Goal: Task Accomplishment & Management: Manage account settings

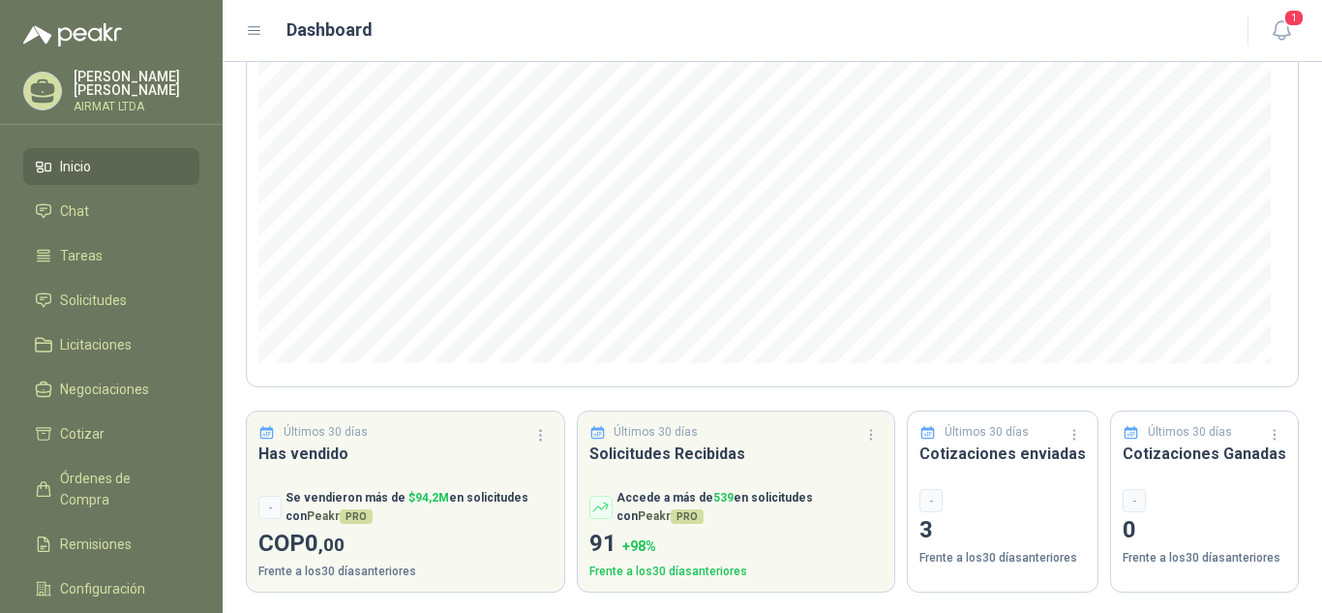
scroll to position [259, 0]
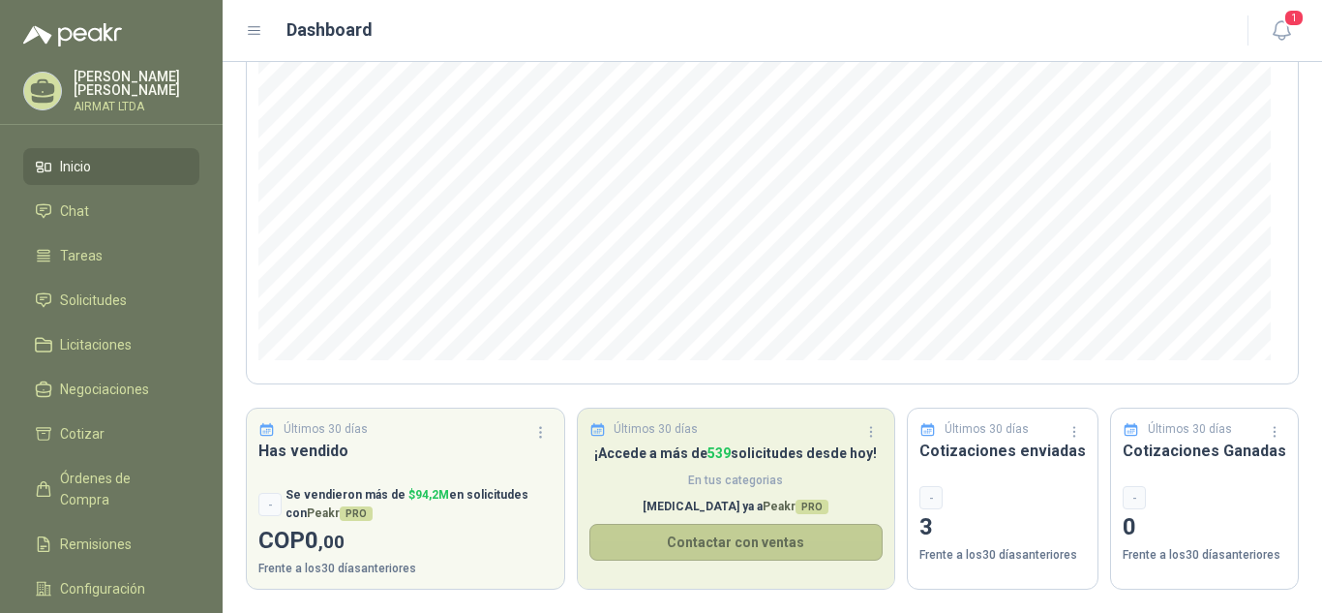
click at [726, 538] on button "Contactar con ventas" at bounding box center [736, 542] width 294 height 37
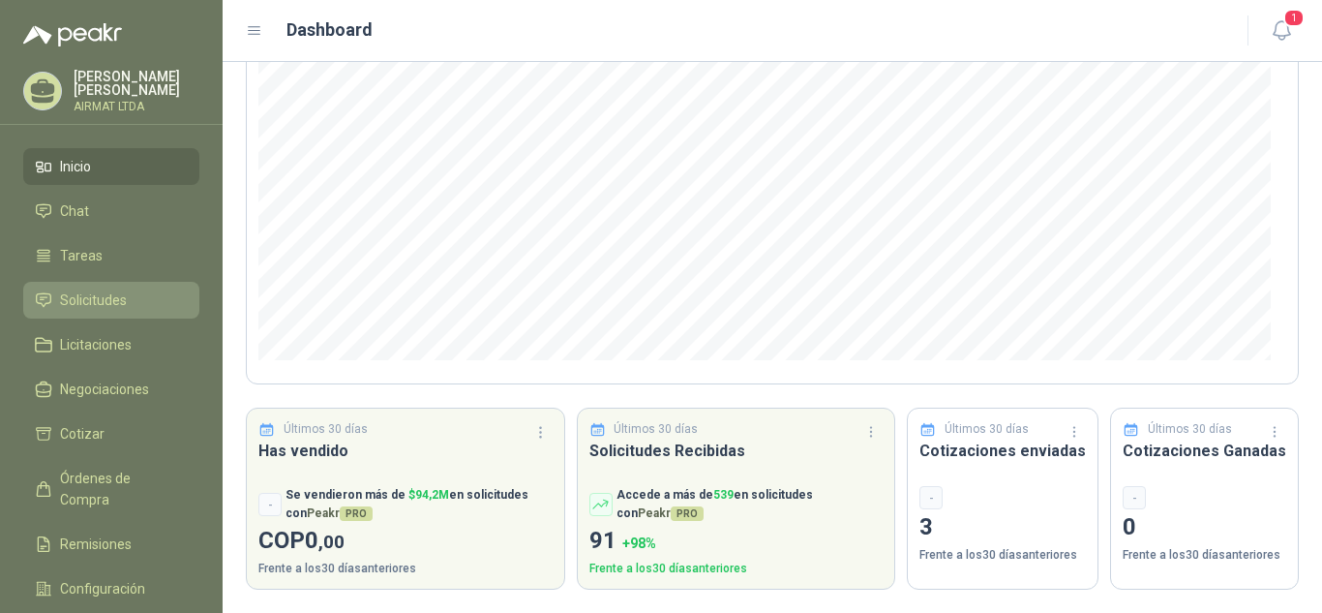
click at [131, 294] on li "Solicitudes" at bounding box center [111, 299] width 153 height 21
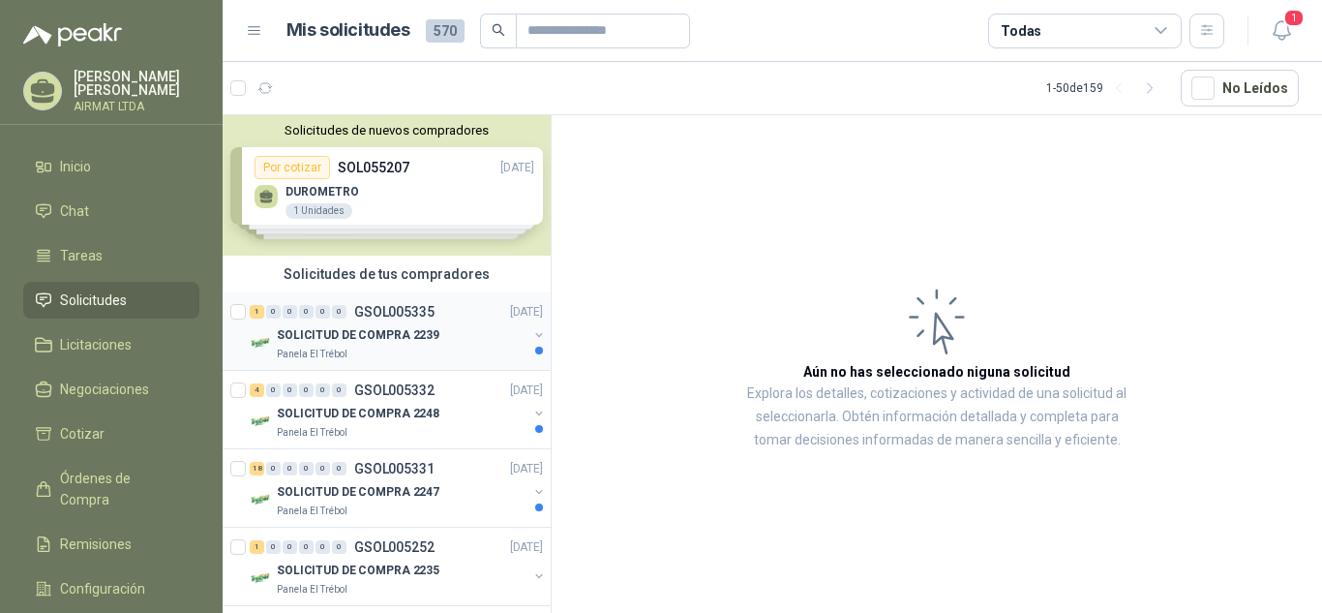
click at [402, 331] on p "SOLICITUD DE COMPRA 2239" at bounding box center [358, 335] width 163 height 18
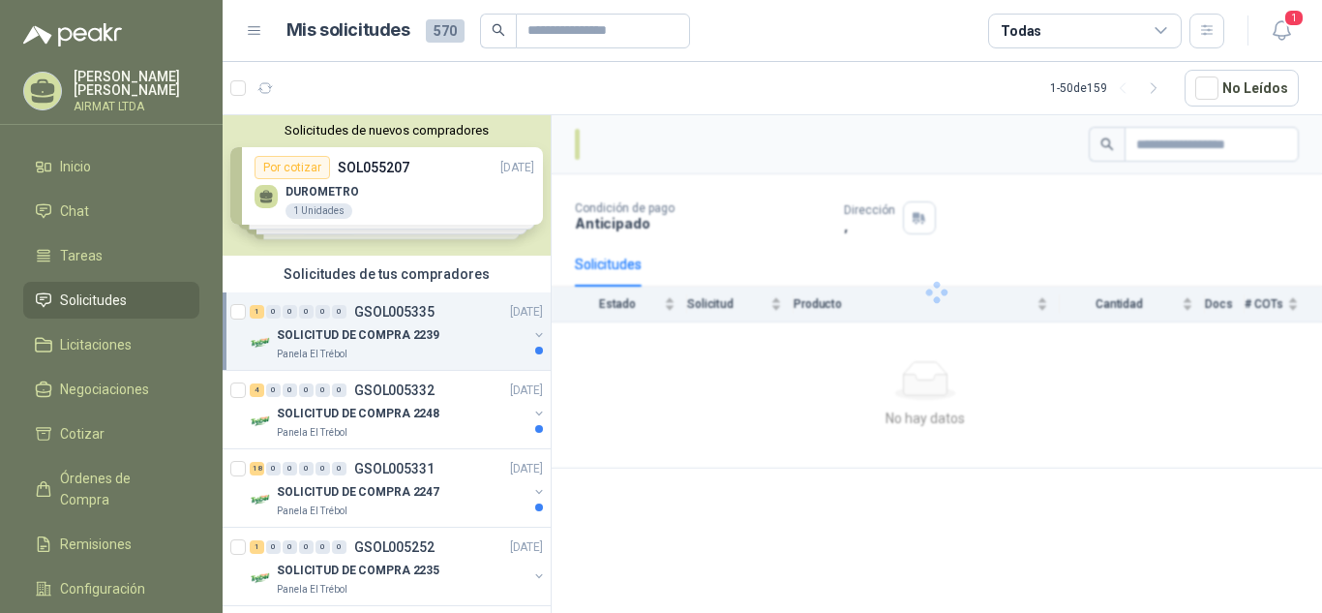
click at [402, 331] on p "SOLICITUD DE COMPRA 2239" at bounding box center [358, 335] width 163 height 18
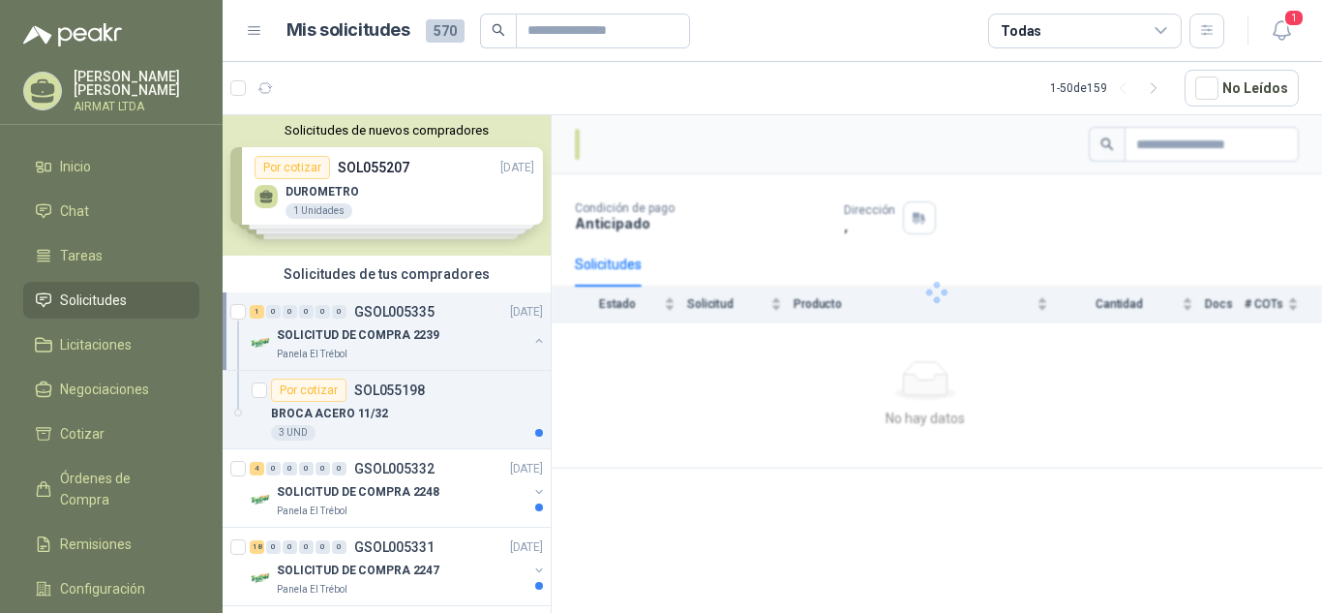
click at [402, 331] on p "SOLICITUD DE COMPRA 2239" at bounding box center [358, 335] width 163 height 18
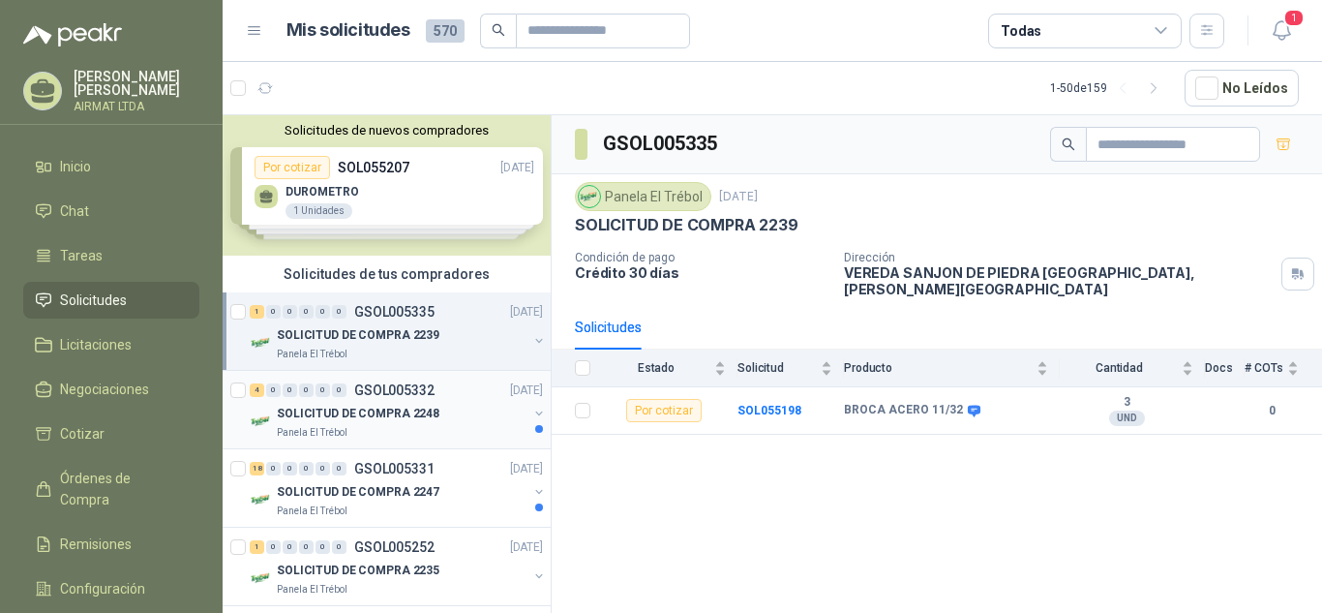
click at [376, 391] on p "GSOL005332" at bounding box center [394, 390] width 80 height 14
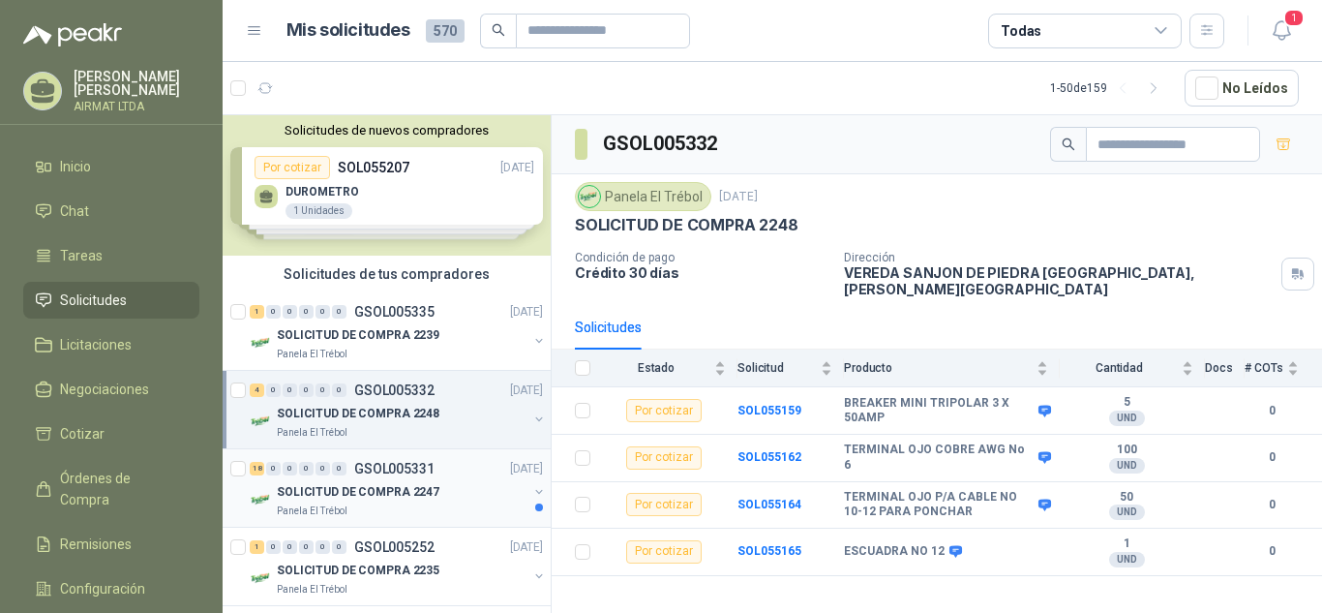
click at [357, 472] on p "GSOL005331" at bounding box center [394, 469] width 80 height 14
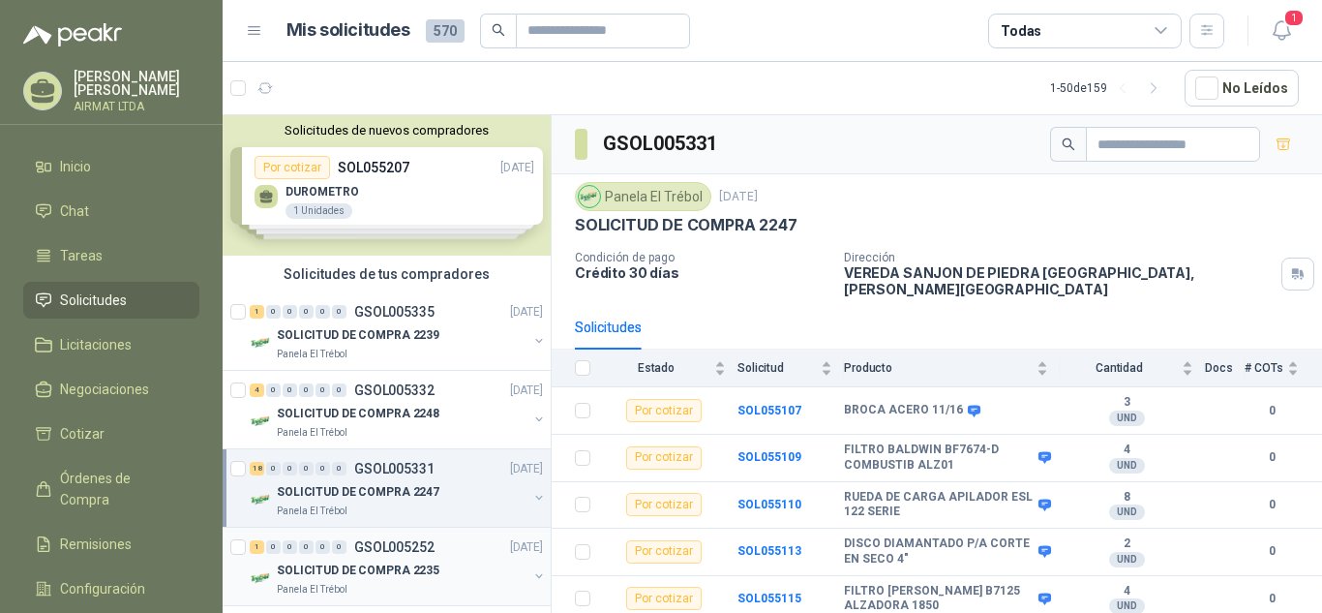
click at [385, 549] on p "GSOL005252" at bounding box center [394, 547] width 80 height 14
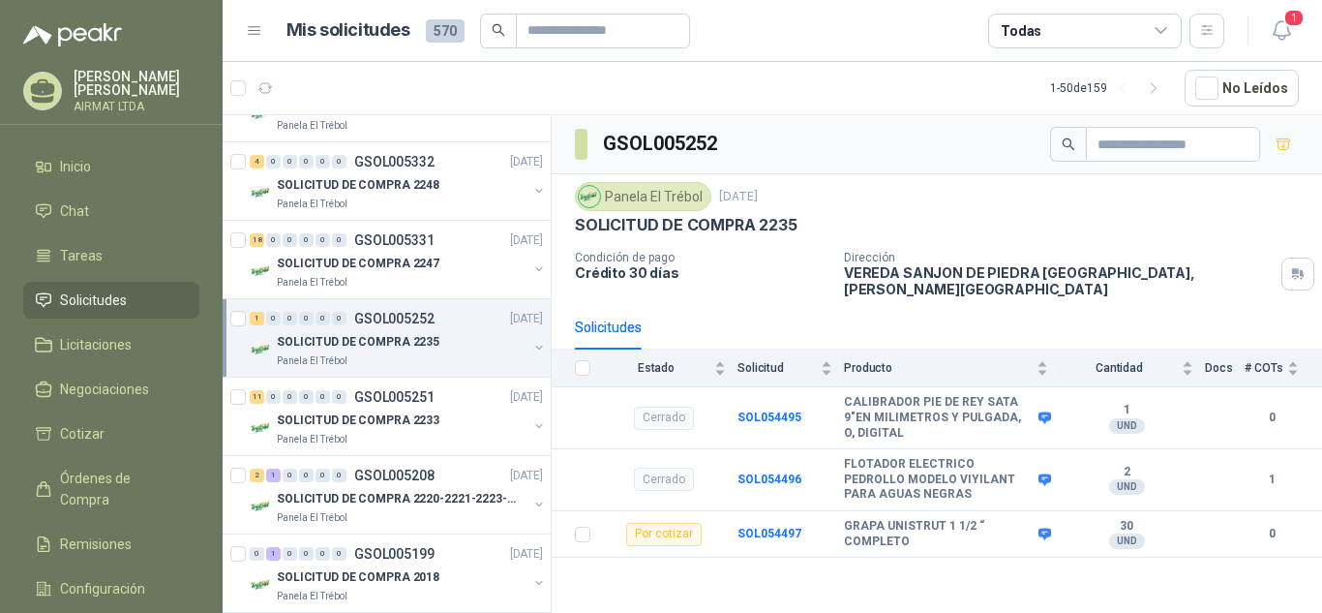
scroll to position [246, 0]
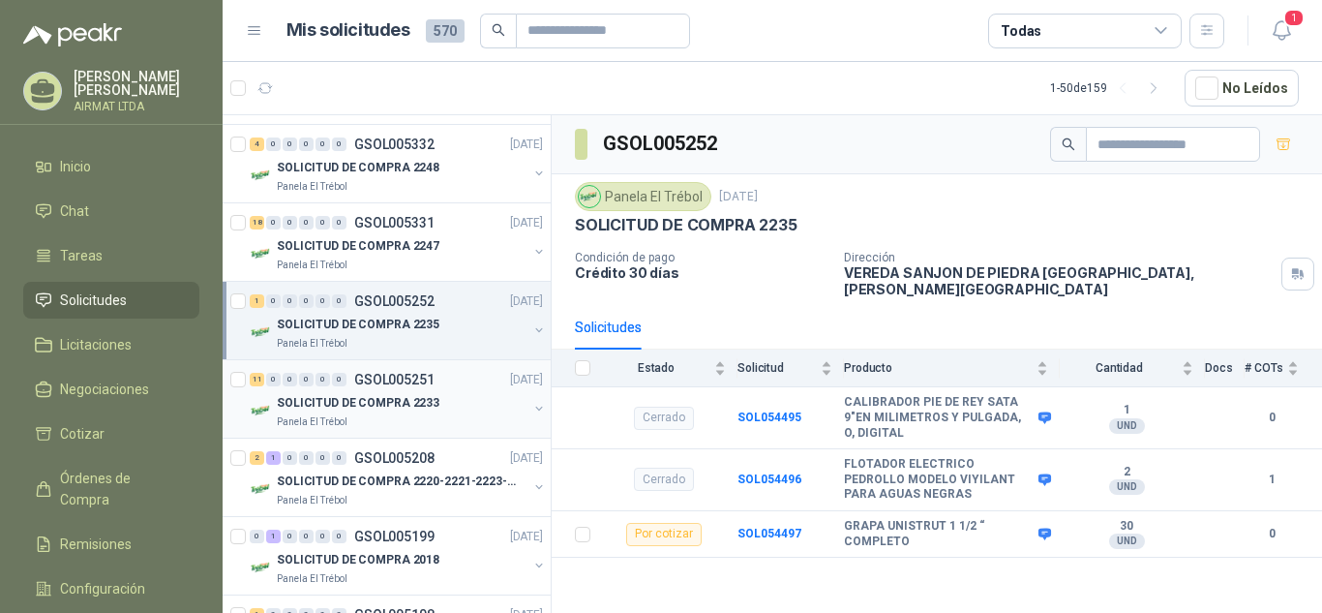
click at [398, 382] on p "GSOL005251" at bounding box center [394, 380] width 80 height 14
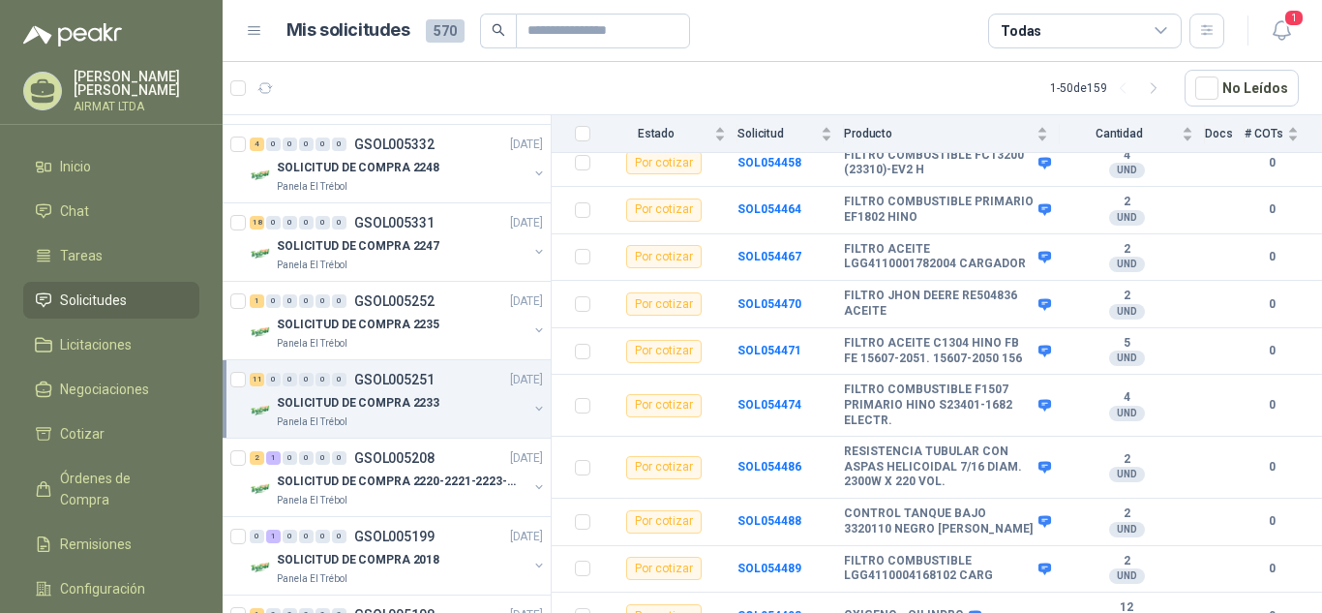
scroll to position [348, 0]
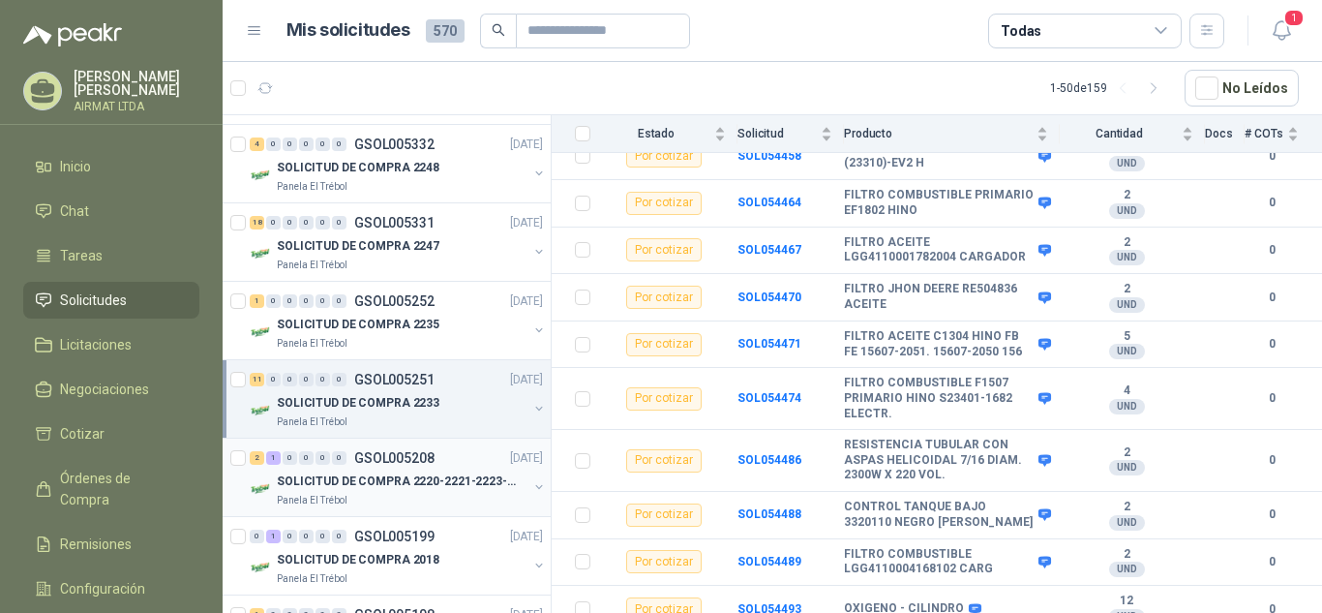
click at [391, 457] on p "GSOL005208" at bounding box center [394, 458] width 80 height 14
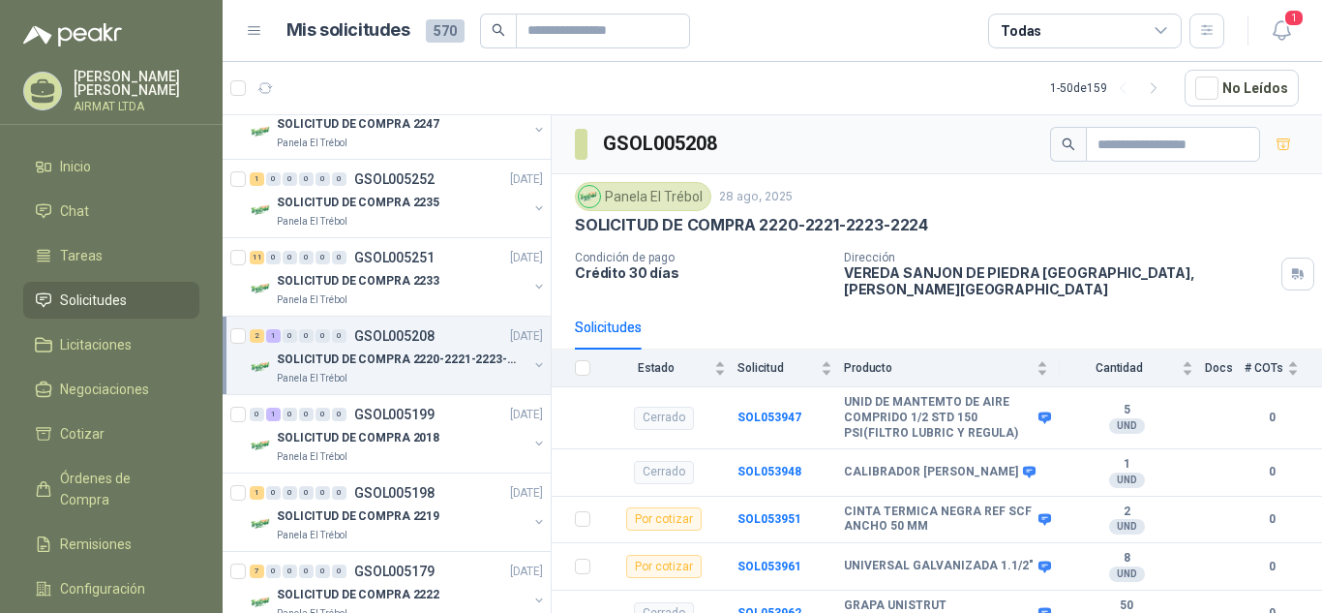
scroll to position [433, 0]
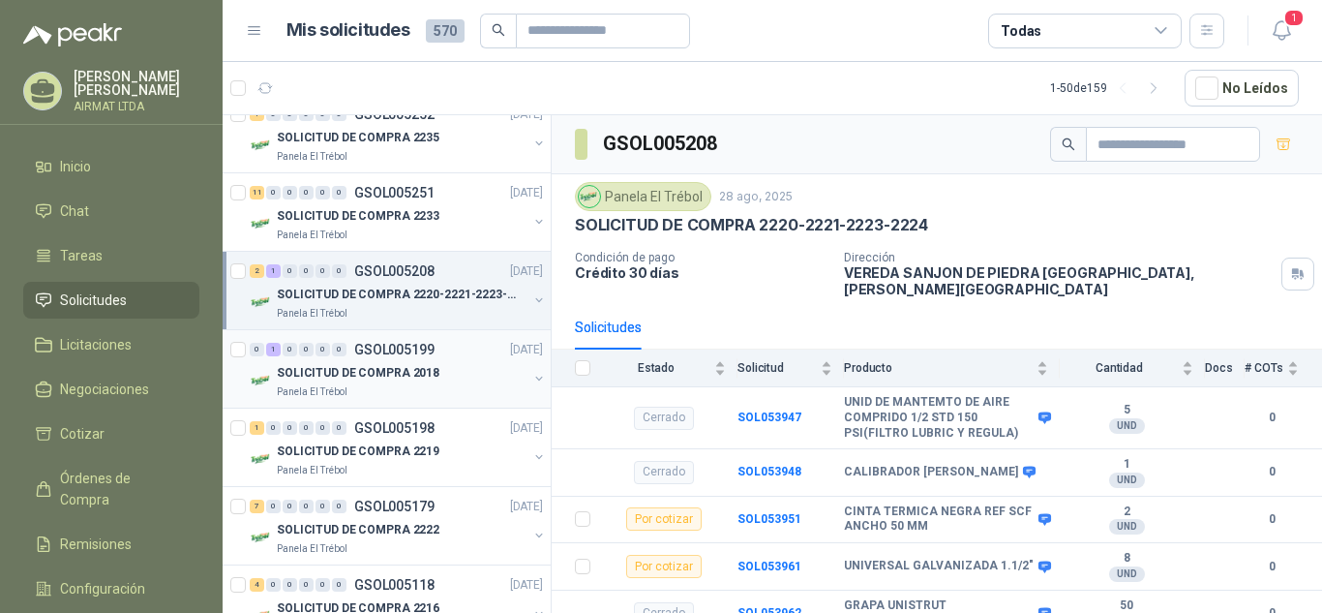
click at [395, 348] on p "GSOL005199" at bounding box center [394, 350] width 80 height 14
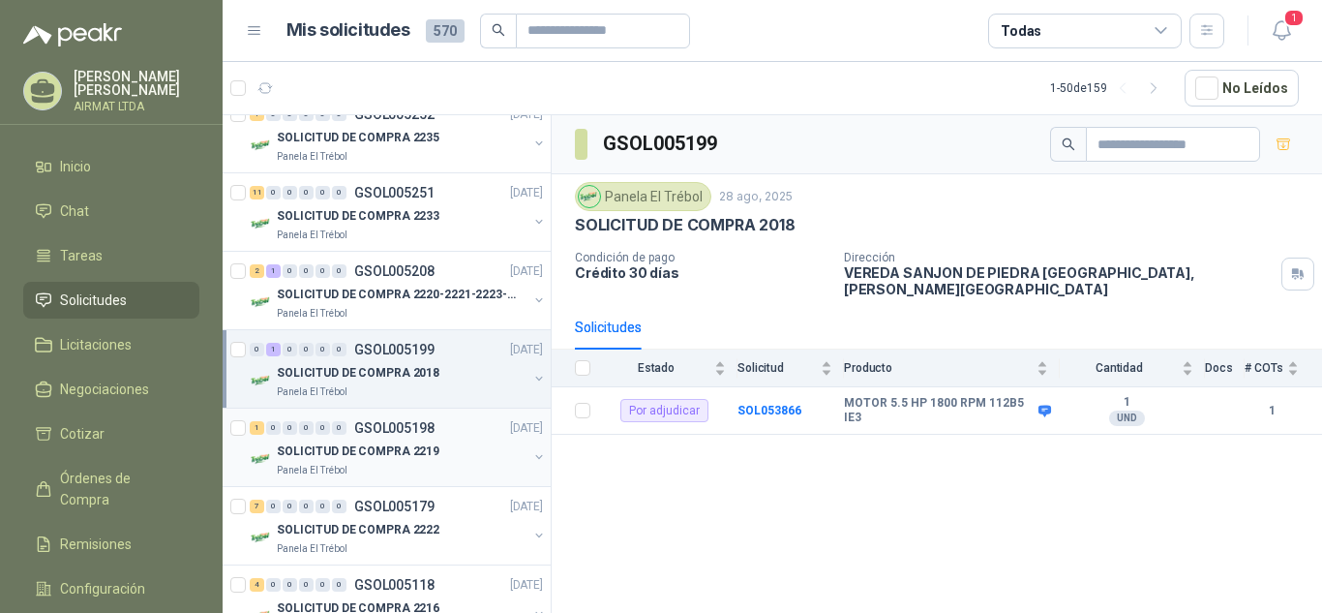
click at [390, 435] on p "GSOL005198" at bounding box center [394, 428] width 80 height 14
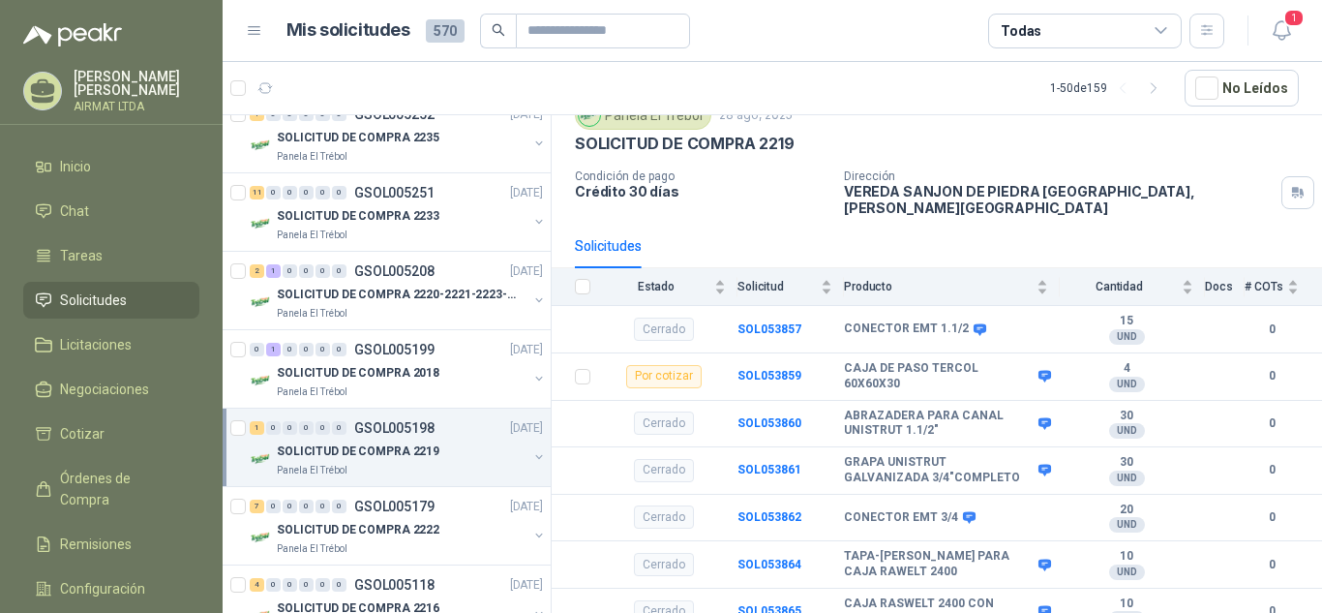
scroll to position [83, 0]
click at [402, 509] on p "GSOL005179" at bounding box center [394, 506] width 80 height 14
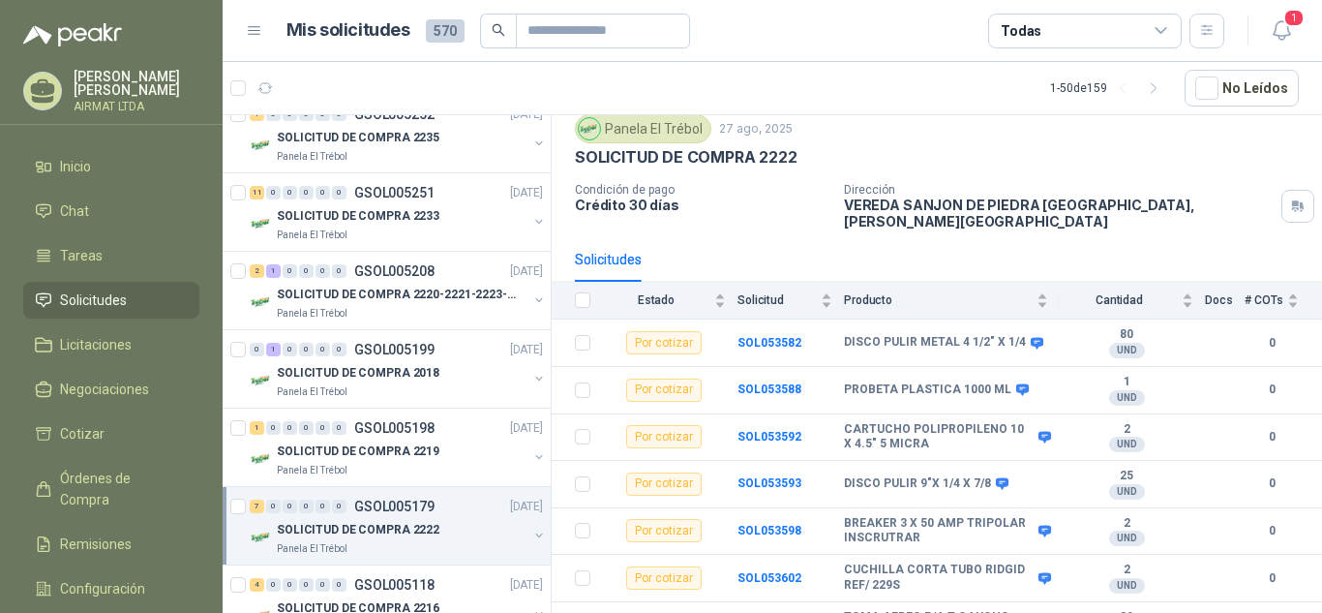
scroll to position [83, 0]
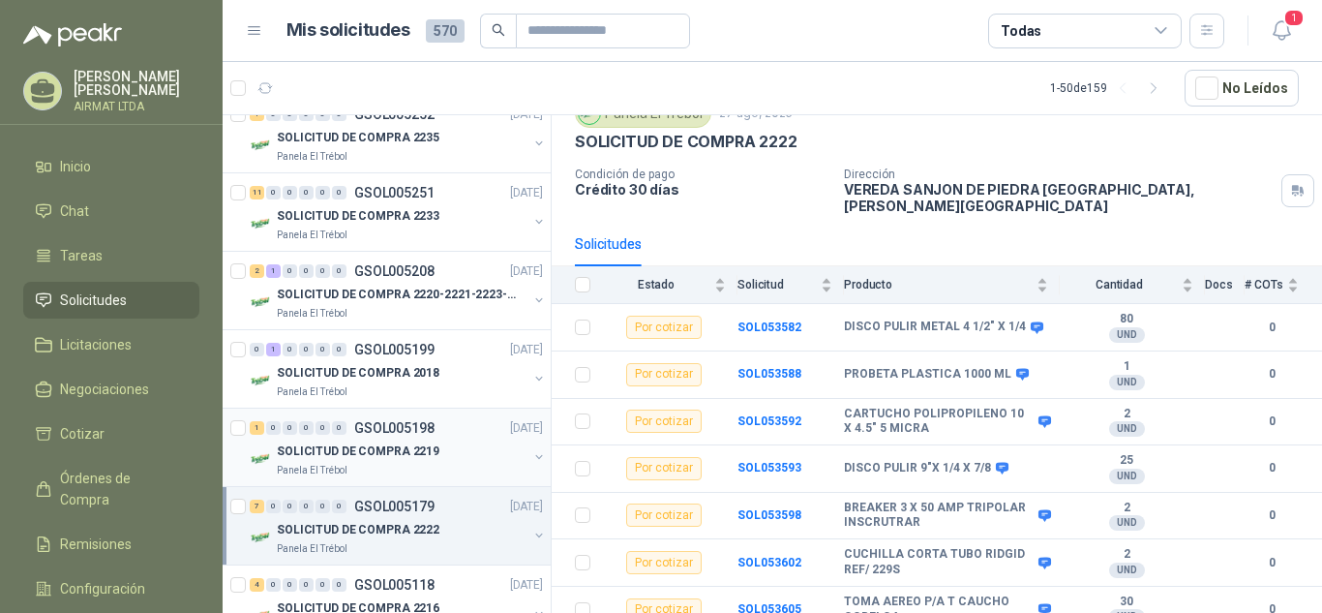
click at [352, 431] on div "1 0 0 0 0 0 GSOL005198" at bounding box center [342, 428] width 185 height 14
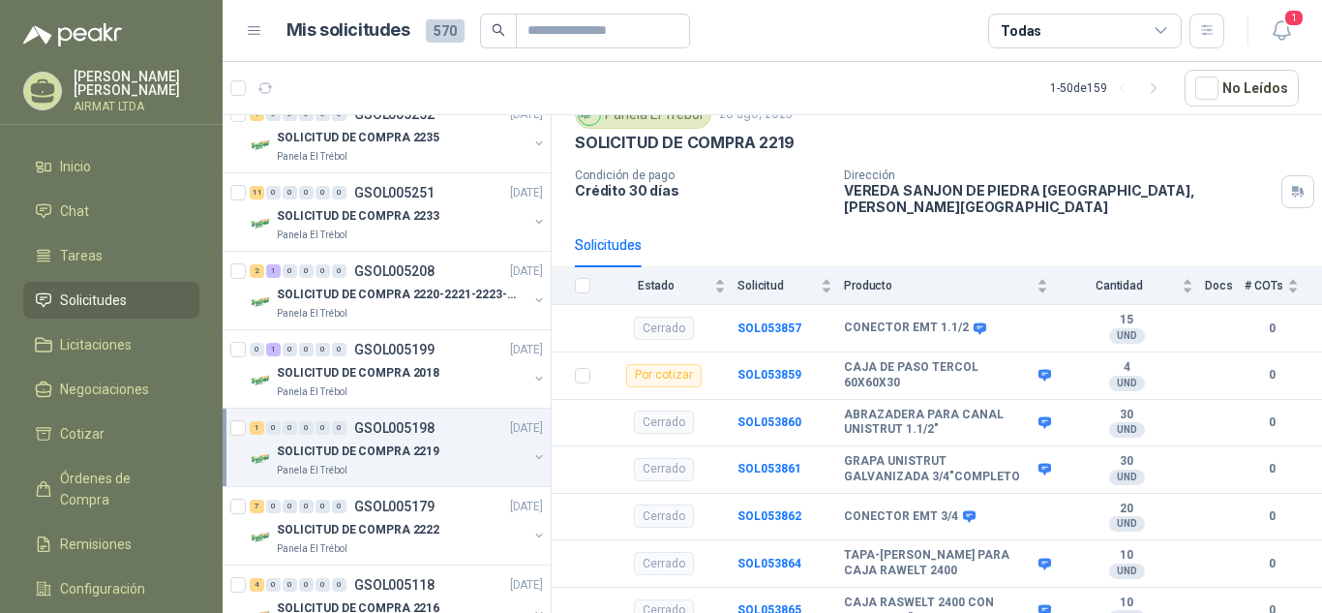
scroll to position [83, 0]
click at [396, 421] on p "GSOL005198" at bounding box center [394, 428] width 80 height 14
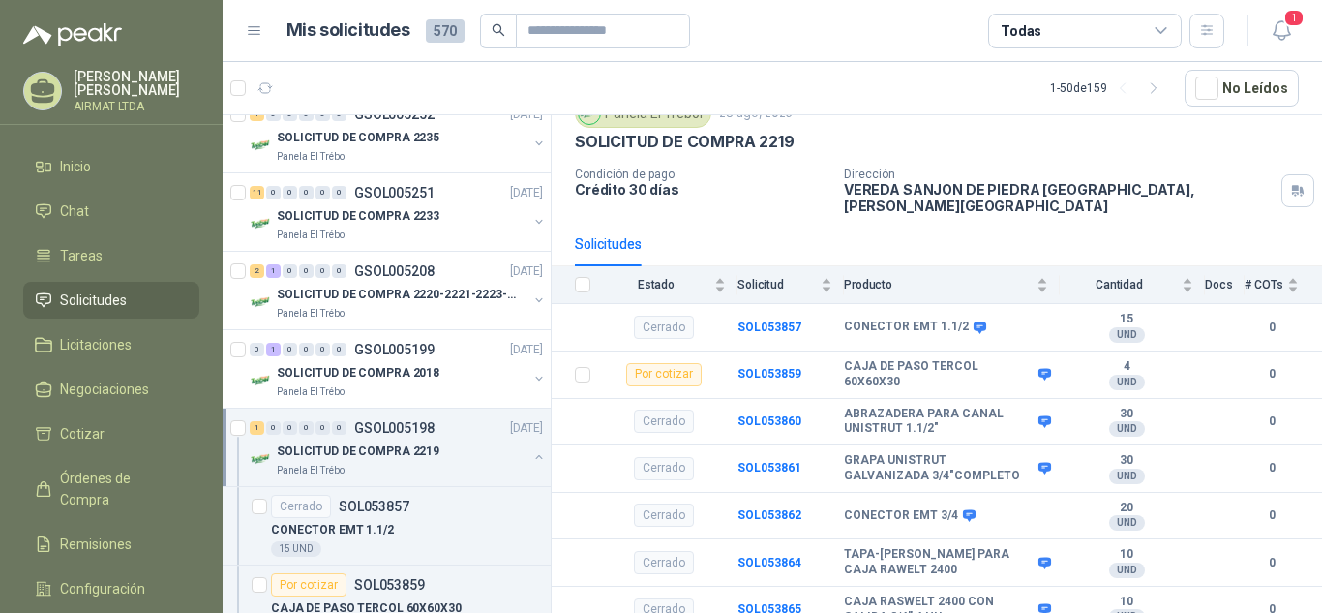
click at [396, 421] on p "GSOL005198" at bounding box center [394, 428] width 80 height 14
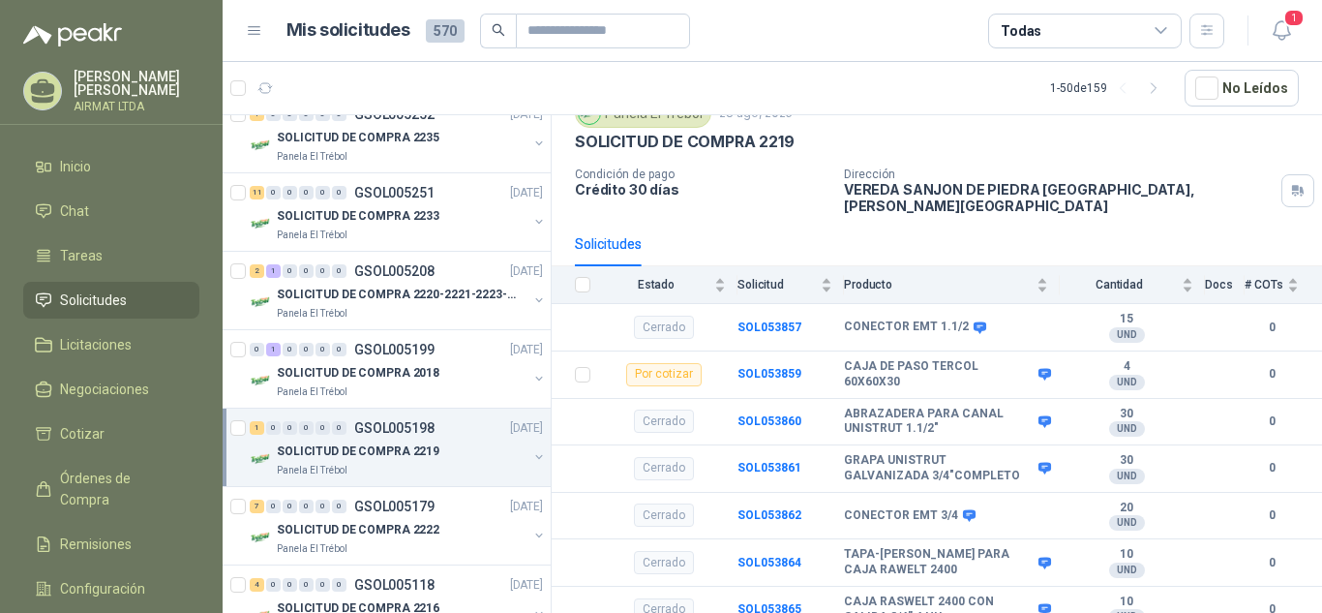
scroll to position [7, 0]
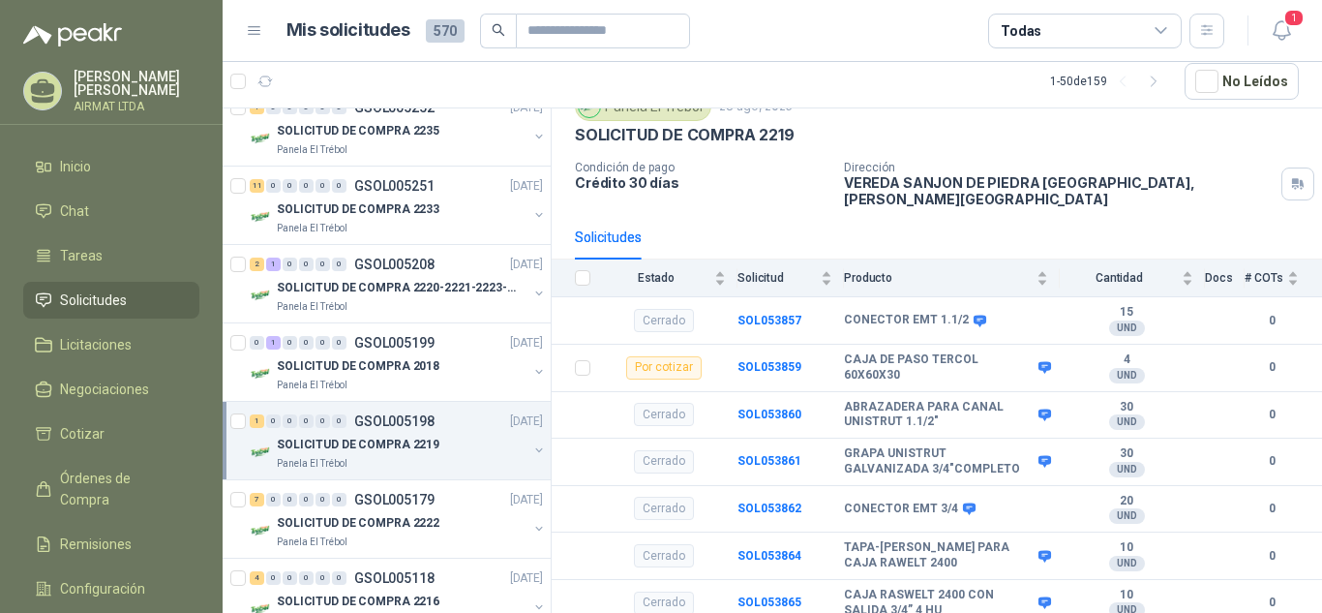
click at [390, 425] on p "GSOL005198" at bounding box center [394, 421] width 80 height 14
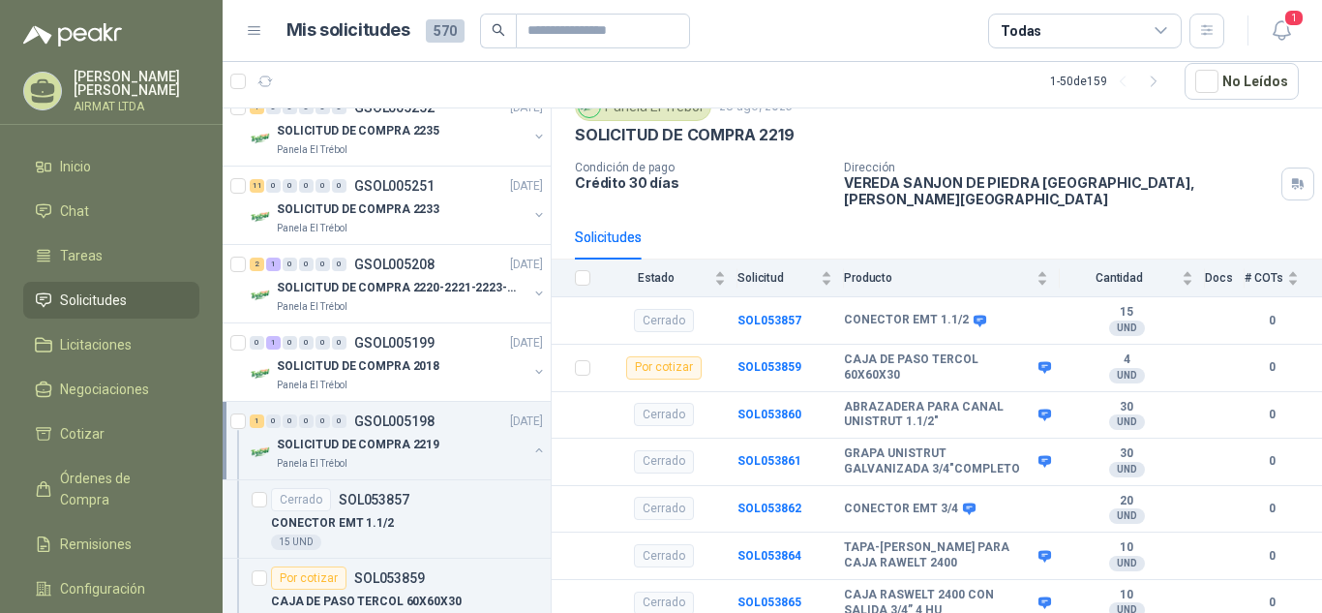
click at [390, 425] on p "GSOL005198" at bounding box center [394, 421] width 80 height 14
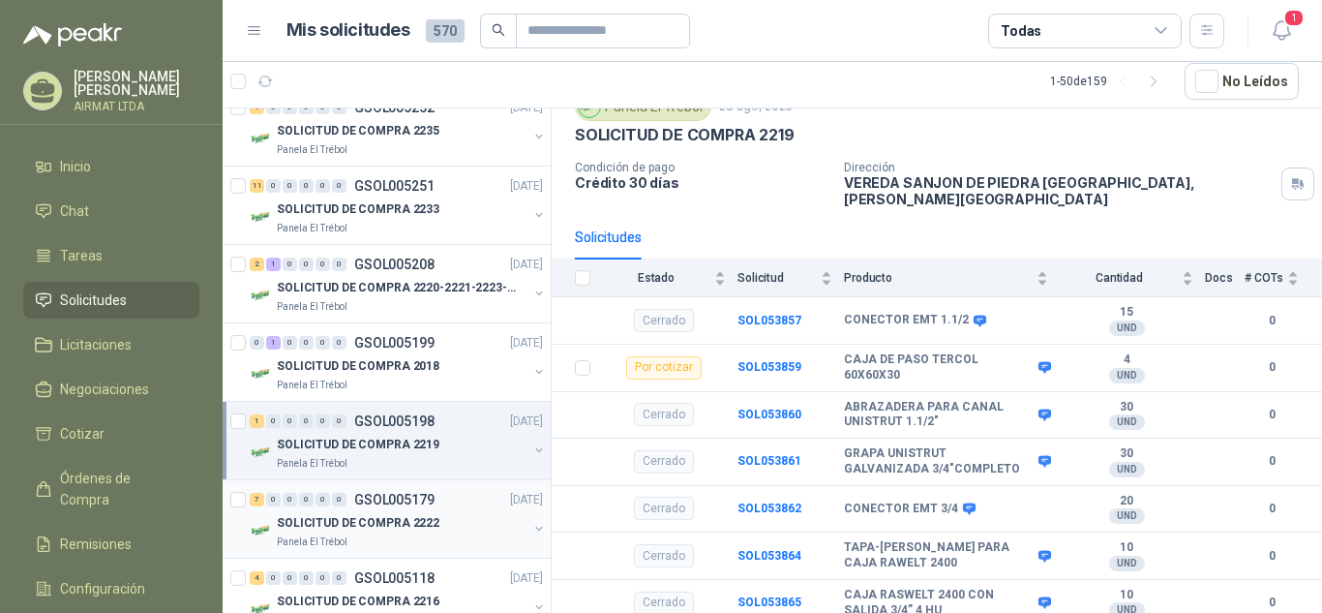
click at [375, 501] on p "GSOL005179" at bounding box center [394, 500] width 80 height 14
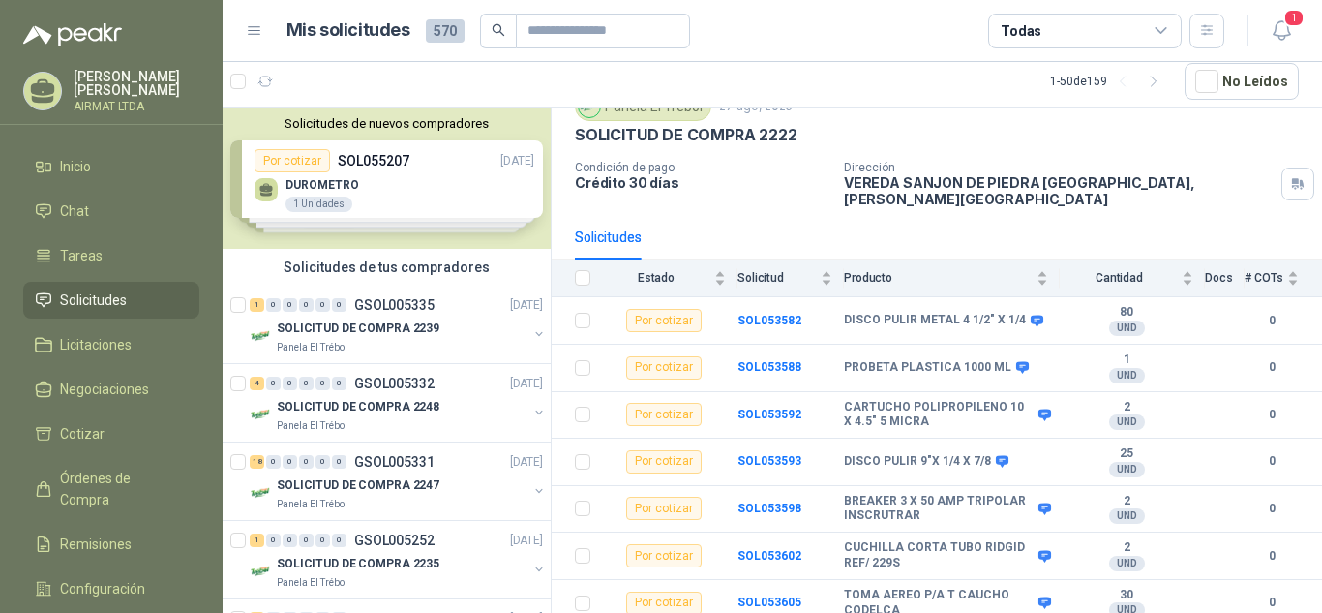
click at [385, 155] on div "Solicitudes de nuevos compradores Por cotizar SOL055207 [DATE] DUROMETRO 1 Unid…" at bounding box center [387, 178] width 328 height 140
click at [385, 155] on p "SOL055207" at bounding box center [374, 160] width 72 height 21
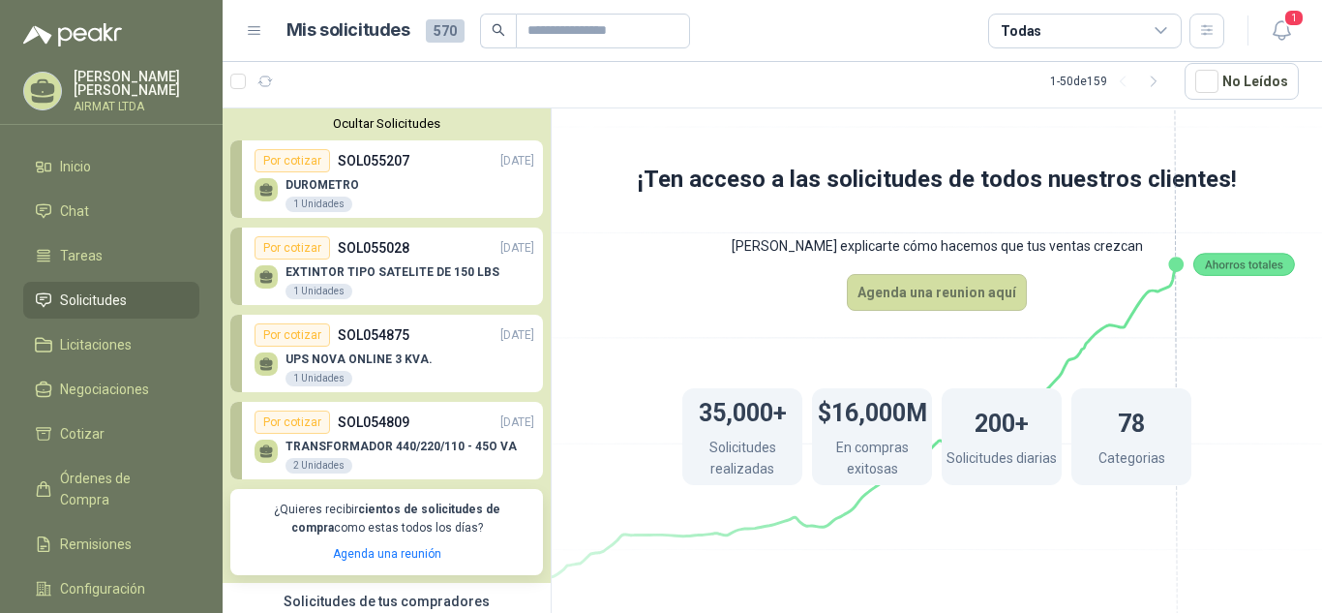
click at [334, 165] on div "Por cotizar SOL055207 [DATE]" at bounding box center [395, 160] width 280 height 23
click at [1288, 29] on icon "button" at bounding box center [1281, 30] width 16 height 18
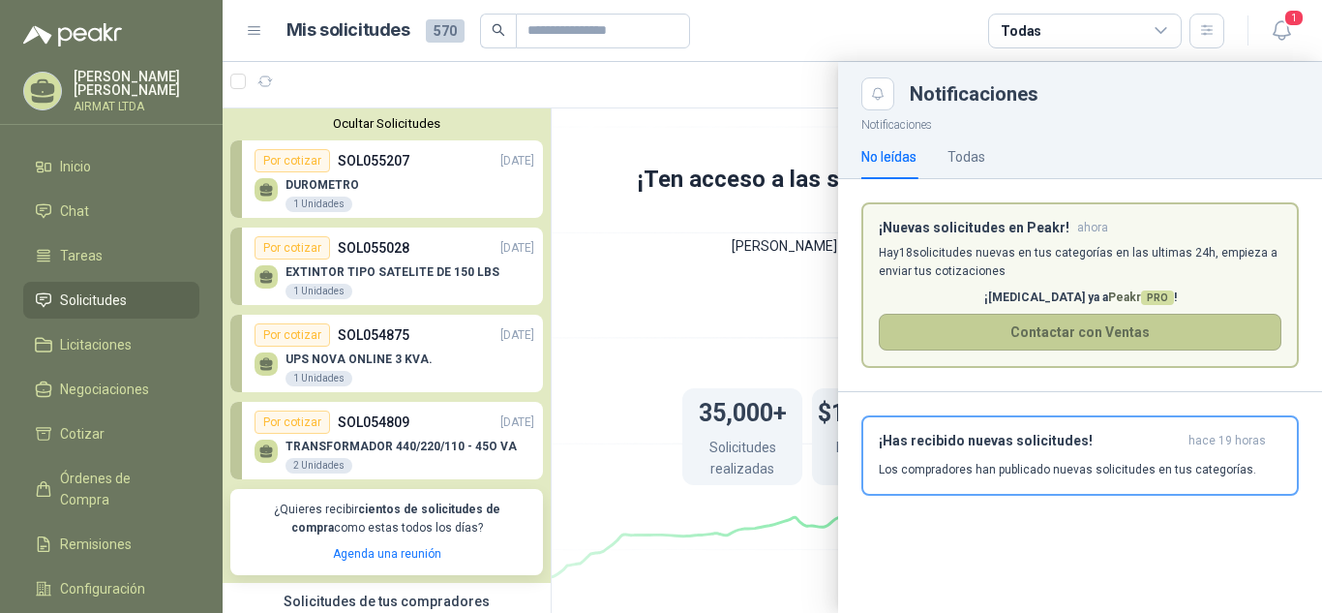
click at [1050, 336] on button "Contactar con Ventas" at bounding box center [1080, 332] width 403 height 37
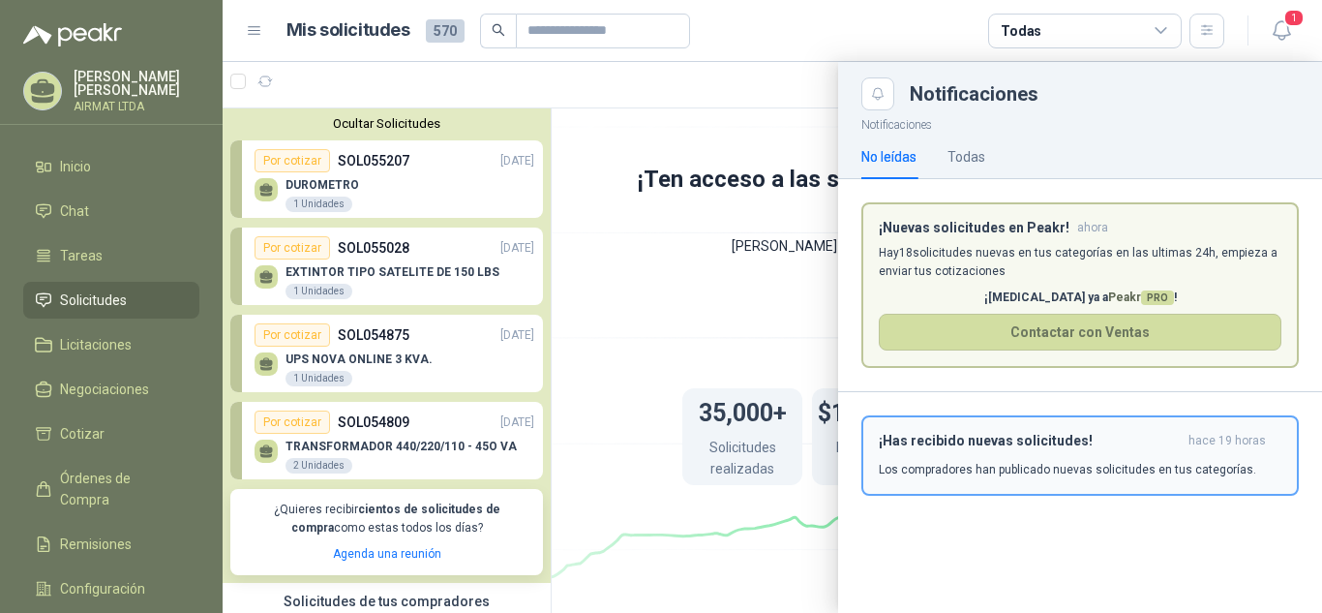
click at [1003, 452] on div "¡Has recibido nuevas solicitudes! hace 19 horas Los compradores han publicado n…" at bounding box center [1080, 455] width 403 height 45
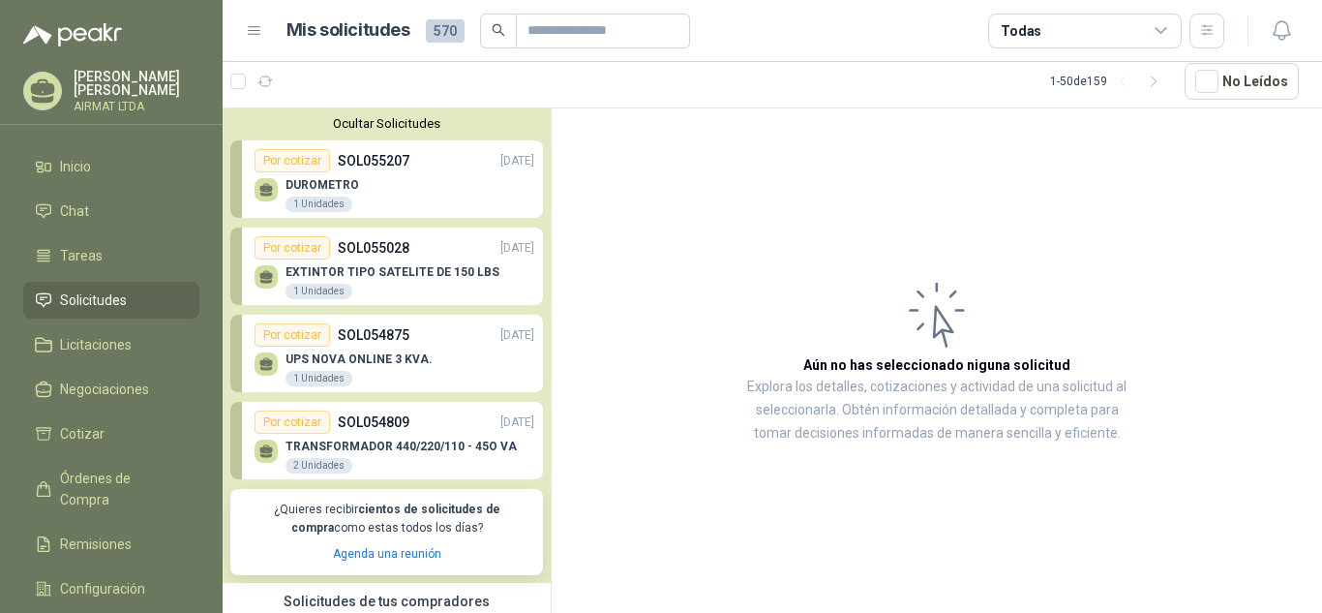
click at [389, 269] on p "EXTINTOR TIPO SATELITE DE 150 LBS" at bounding box center [392, 272] width 214 height 14
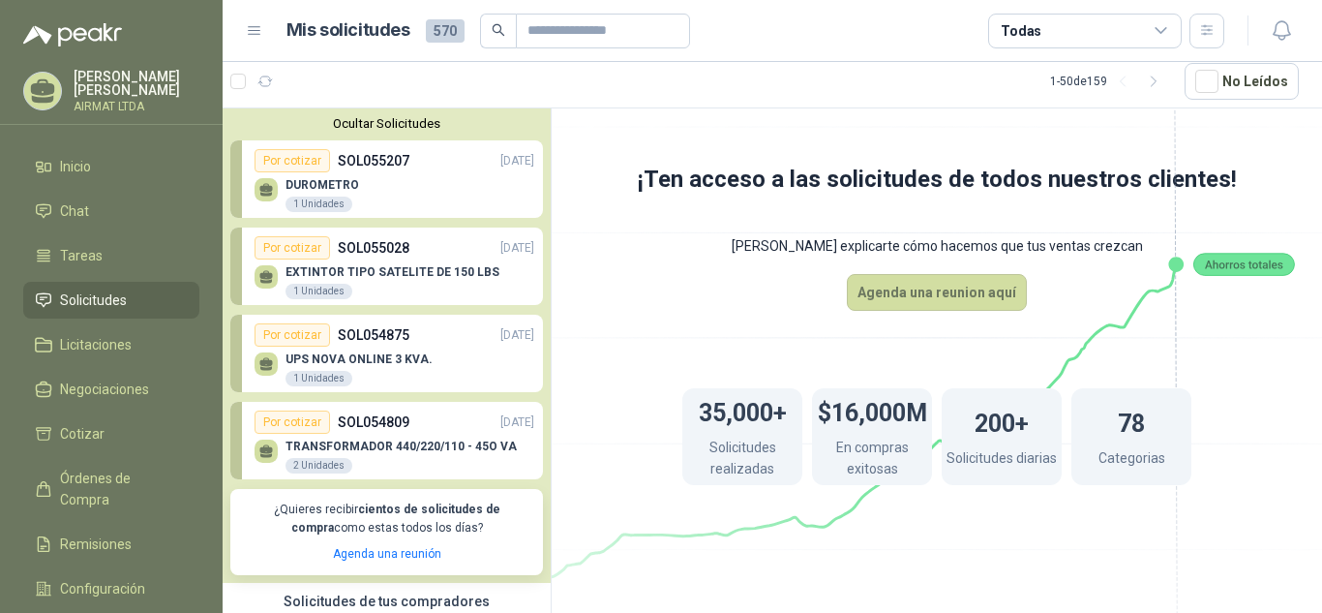
click at [361, 341] on p "SOL054875" at bounding box center [374, 334] width 72 height 21
click at [75, 431] on span "Cotizar" at bounding box center [82, 433] width 45 height 21
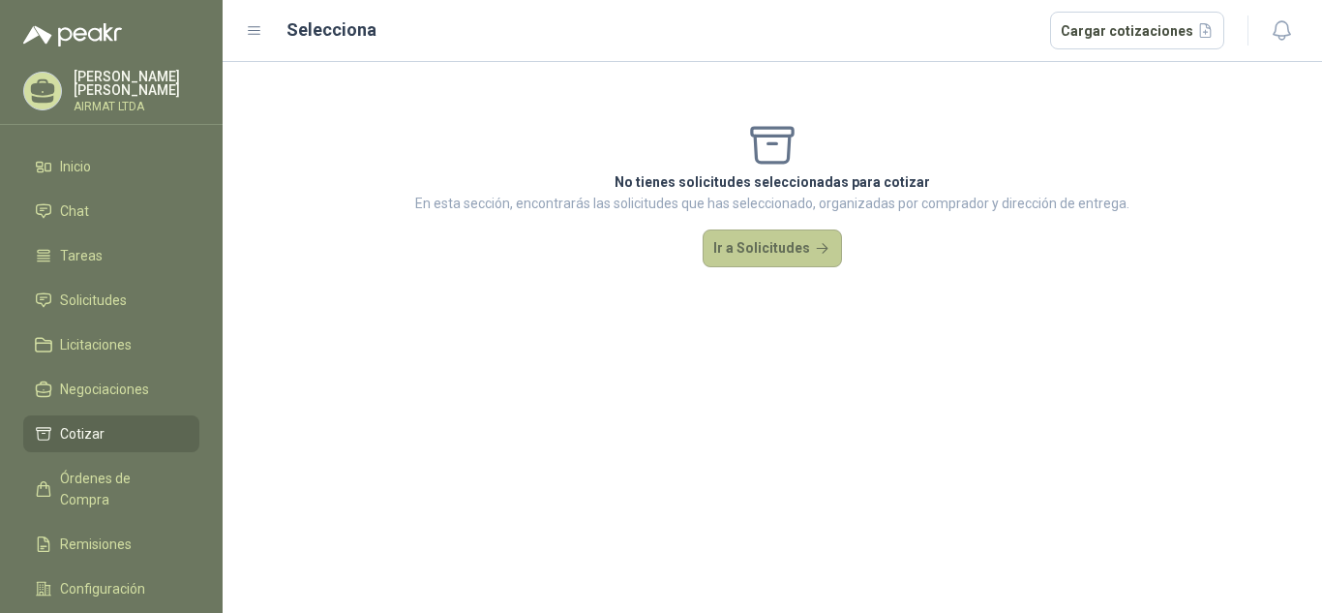
click at [763, 245] on button "Ir a Solicitudes" at bounding box center [772, 248] width 139 height 39
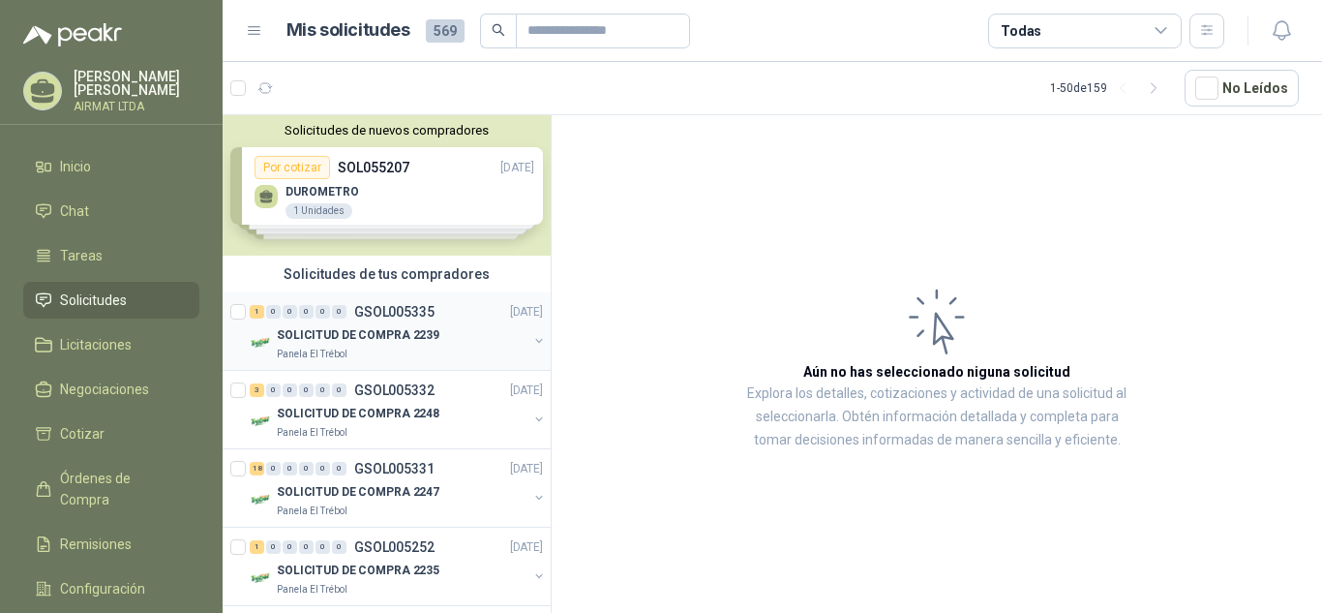
click at [400, 315] on p "GSOL005335" at bounding box center [394, 312] width 80 height 14
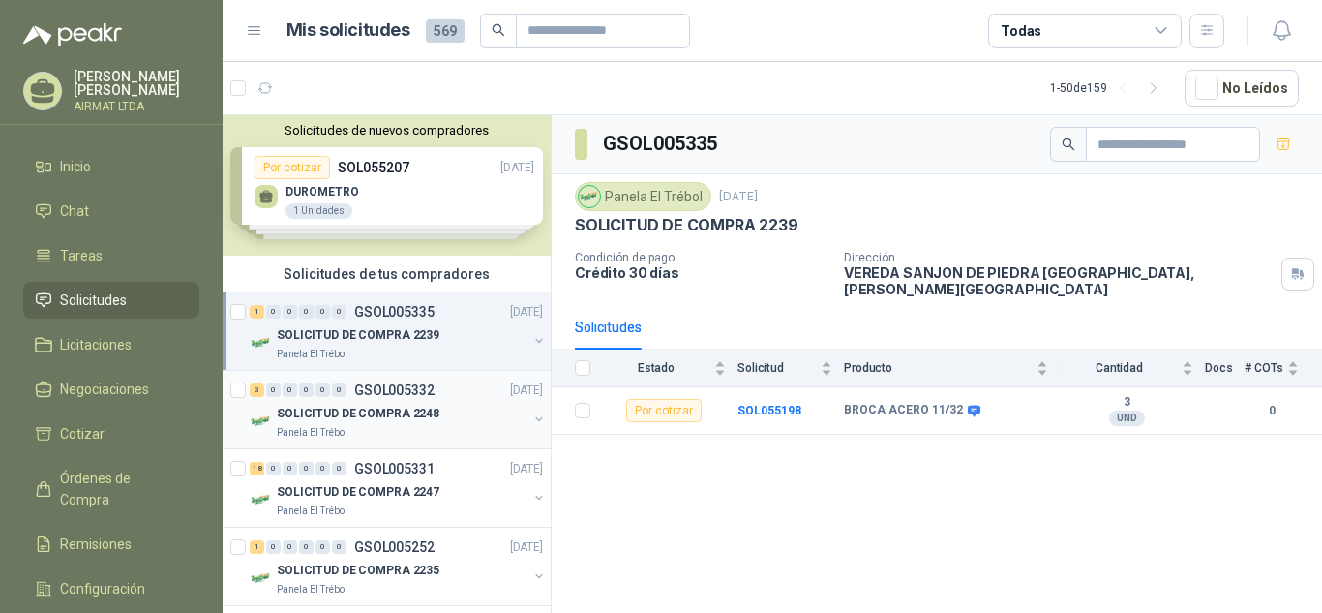
click at [373, 395] on p "GSOL005332" at bounding box center [394, 390] width 80 height 14
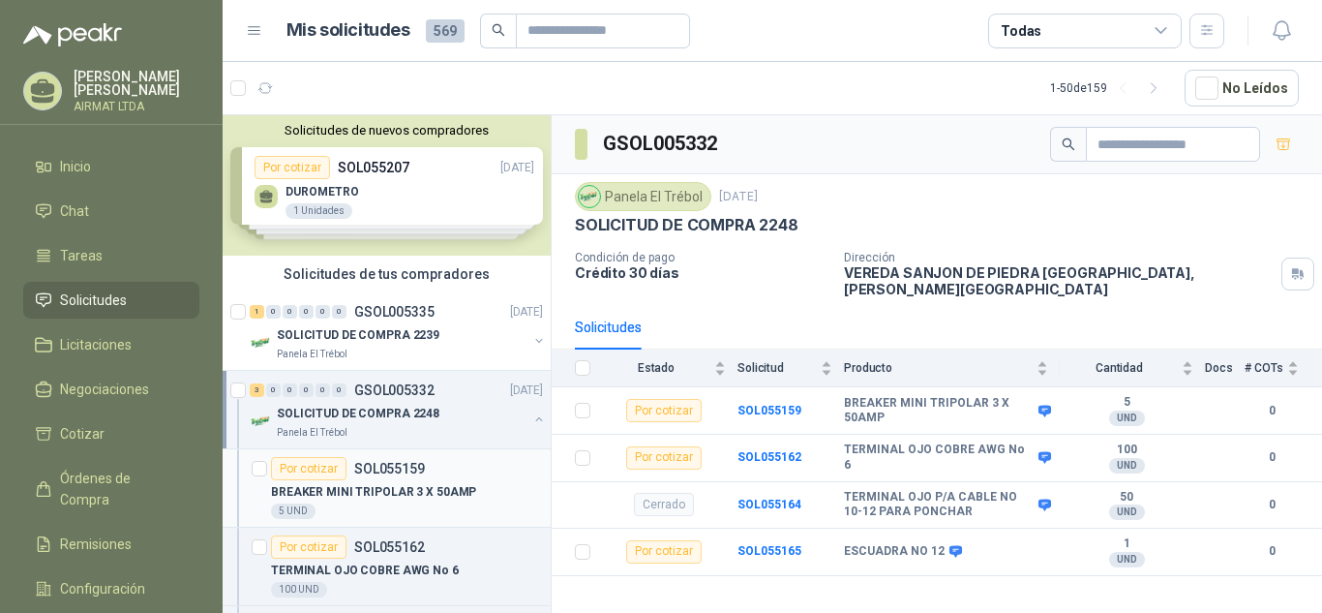
click at [366, 472] on p "SOL055159" at bounding box center [389, 469] width 71 height 14
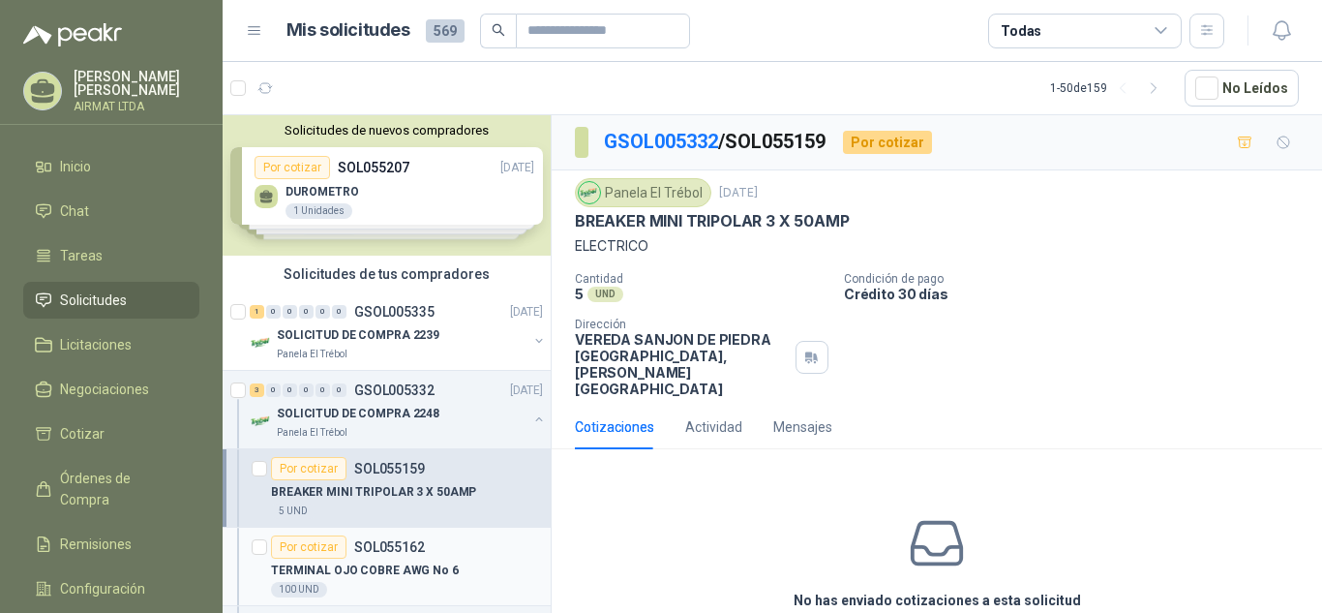
click at [364, 553] on p "SOL055162" at bounding box center [389, 547] width 71 height 14
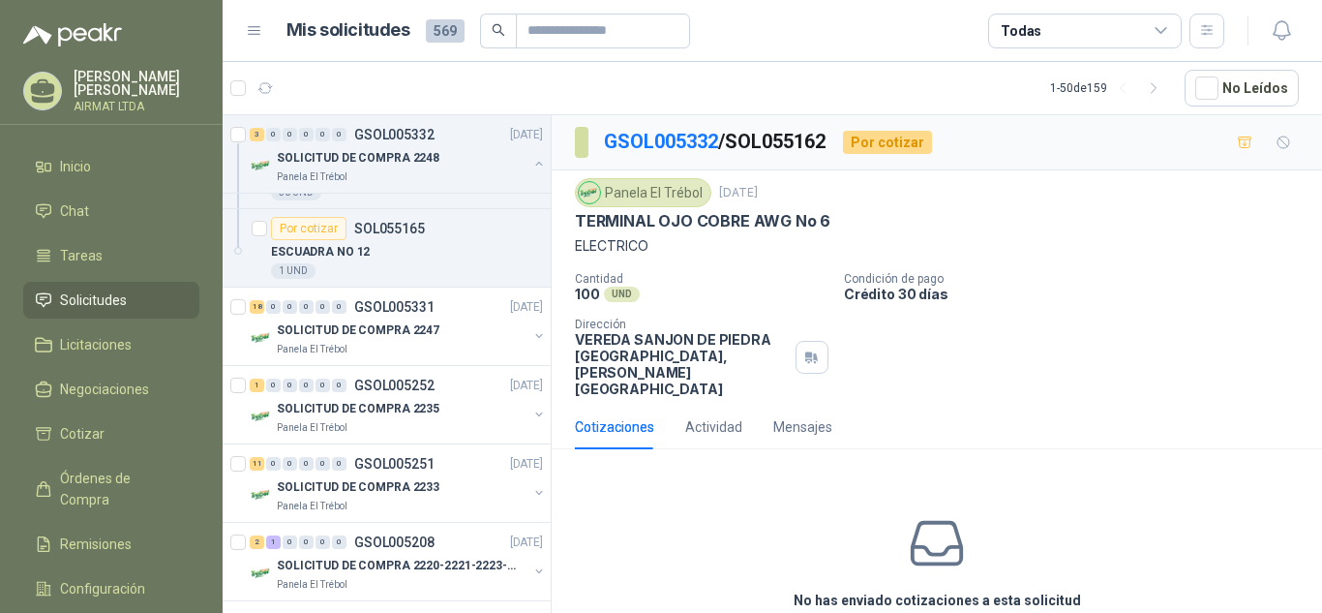
scroll to position [519, 0]
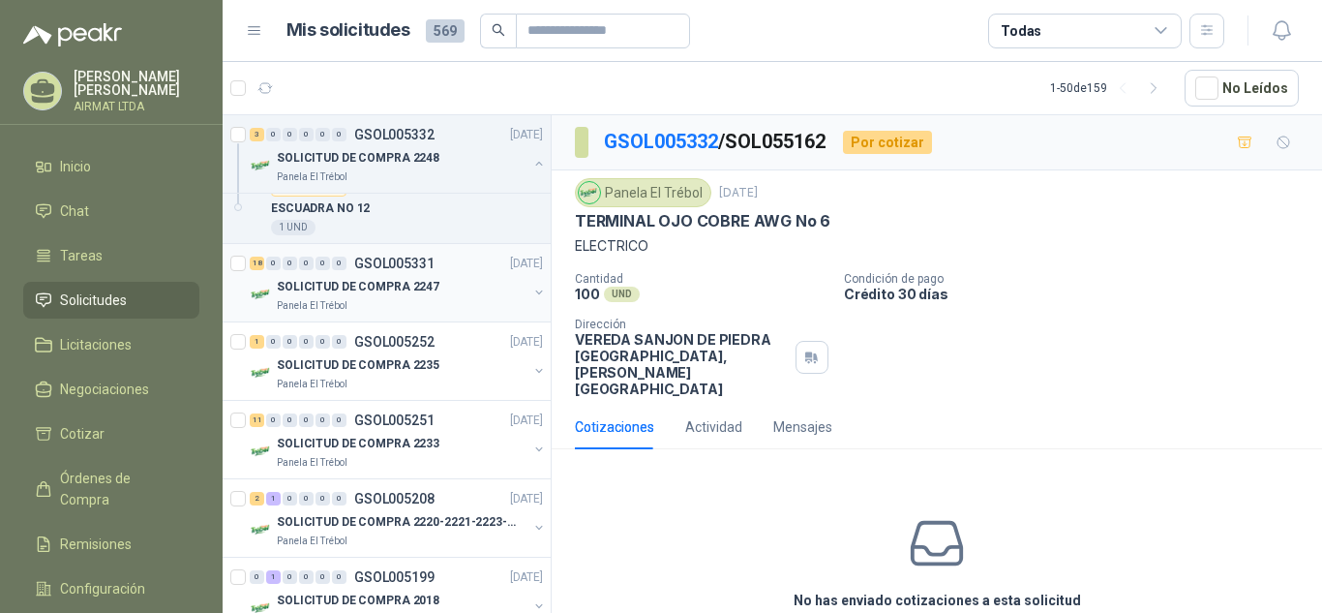
click at [373, 276] on div "SOLICITUD DE COMPRA 2247" at bounding box center [402, 286] width 251 height 23
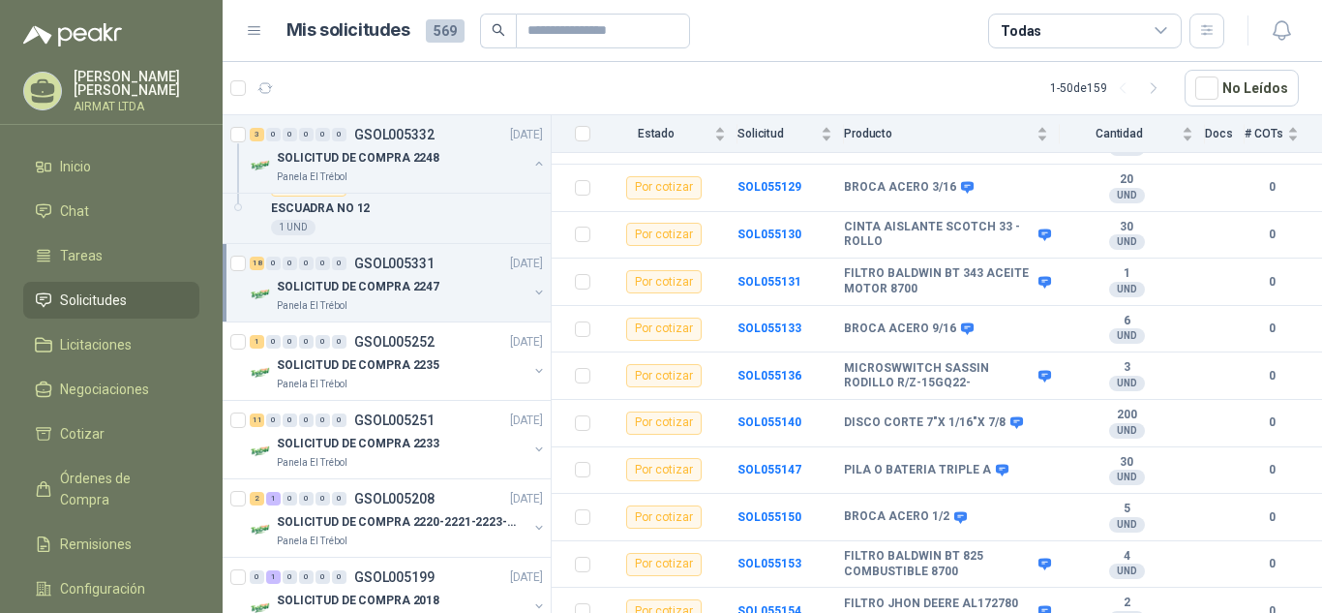
scroll to position [601, 0]
click at [371, 343] on p "GSOL005252" at bounding box center [394, 342] width 80 height 14
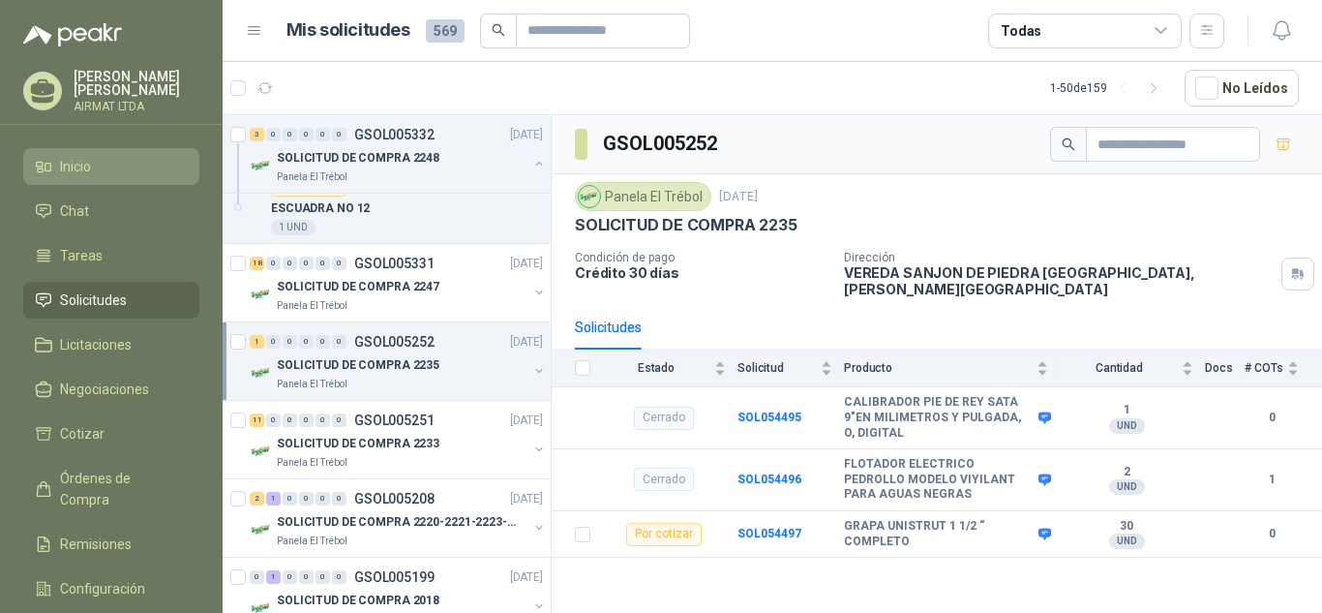
click at [139, 159] on li "Inicio" at bounding box center [111, 166] width 153 height 21
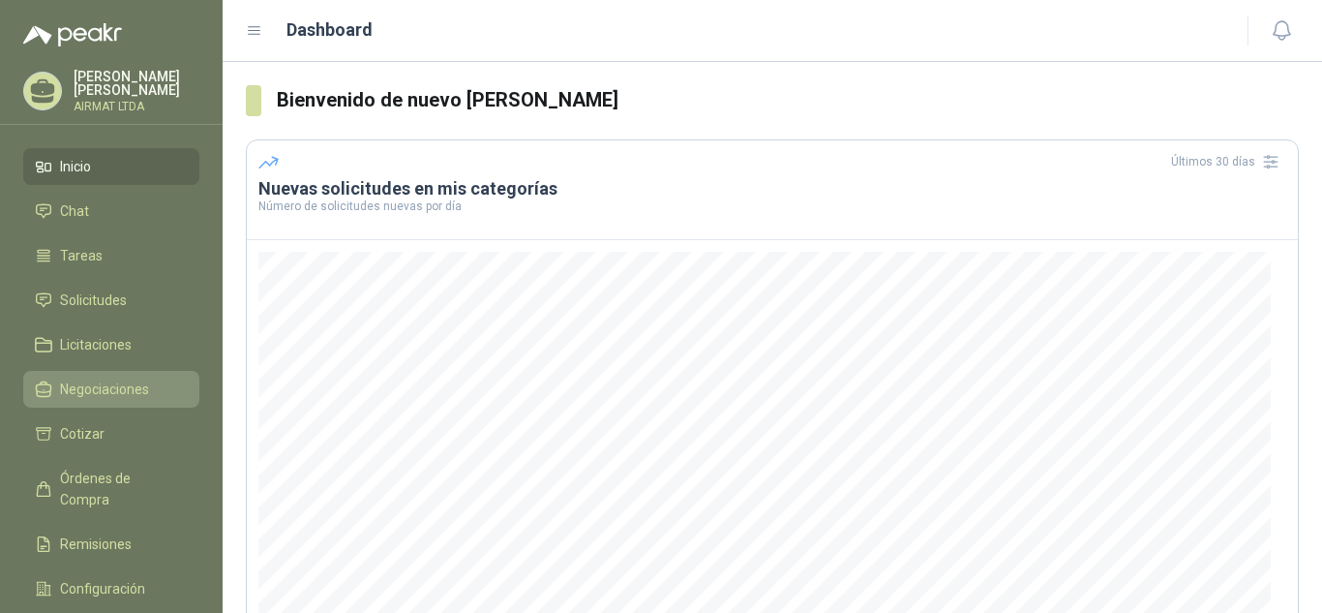
click at [97, 381] on span "Negociaciones" at bounding box center [104, 388] width 89 height 21
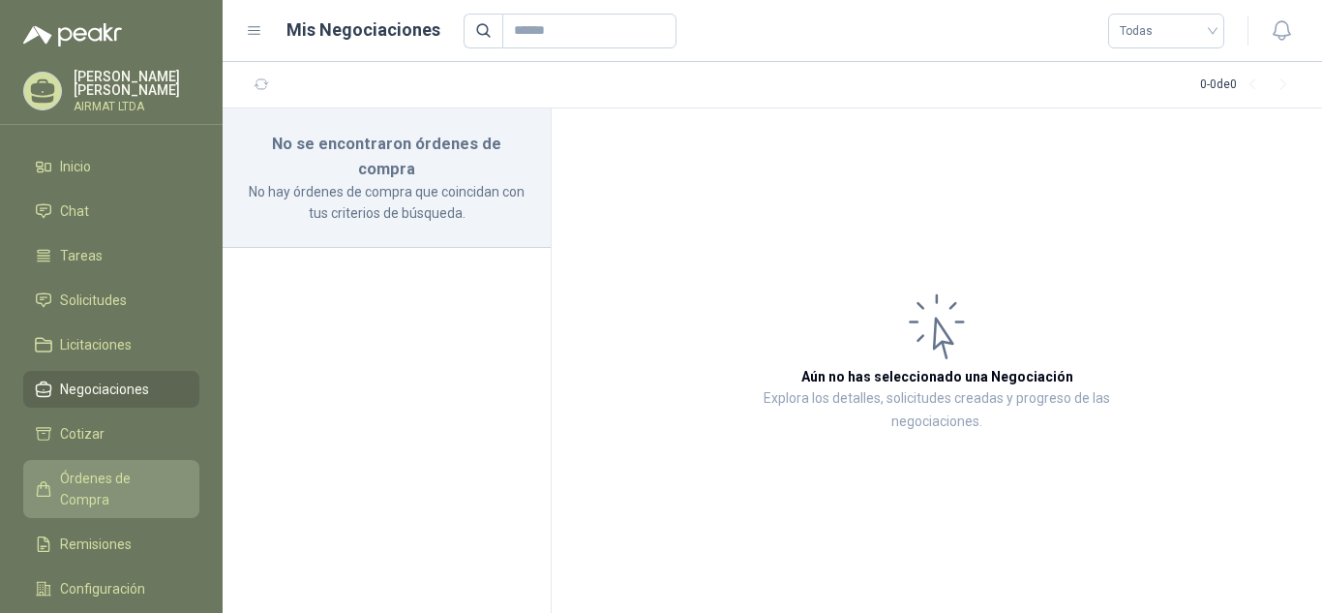
click at [114, 476] on span "Órdenes de Compra" at bounding box center [120, 488] width 121 height 43
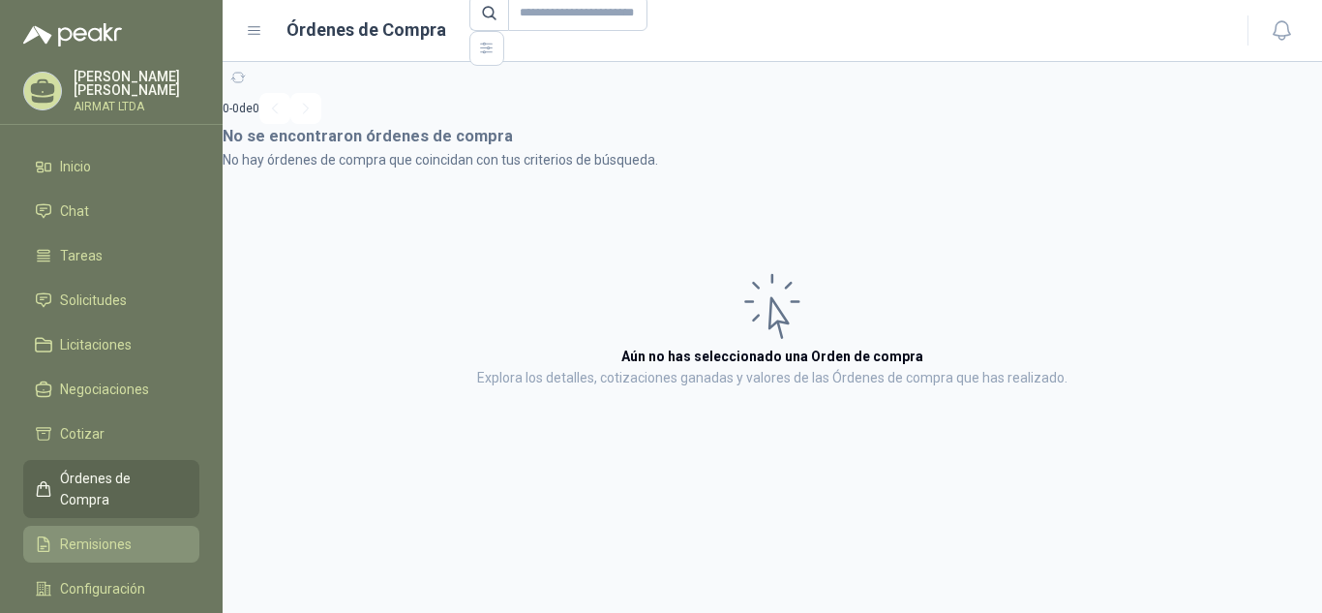
click at [103, 533] on span "Remisiones" at bounding box center [96, 543] width 72 height 21
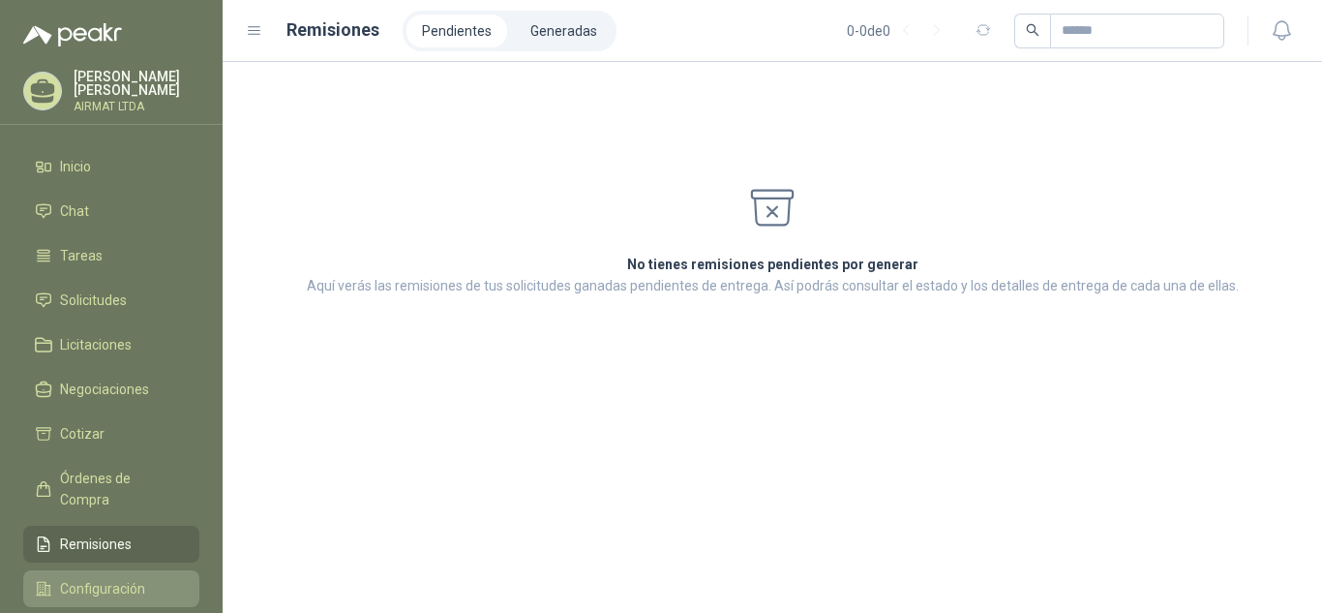
click at [118, 578] on span "Configuración" at bounding box center [102, 588] width 85 height 21
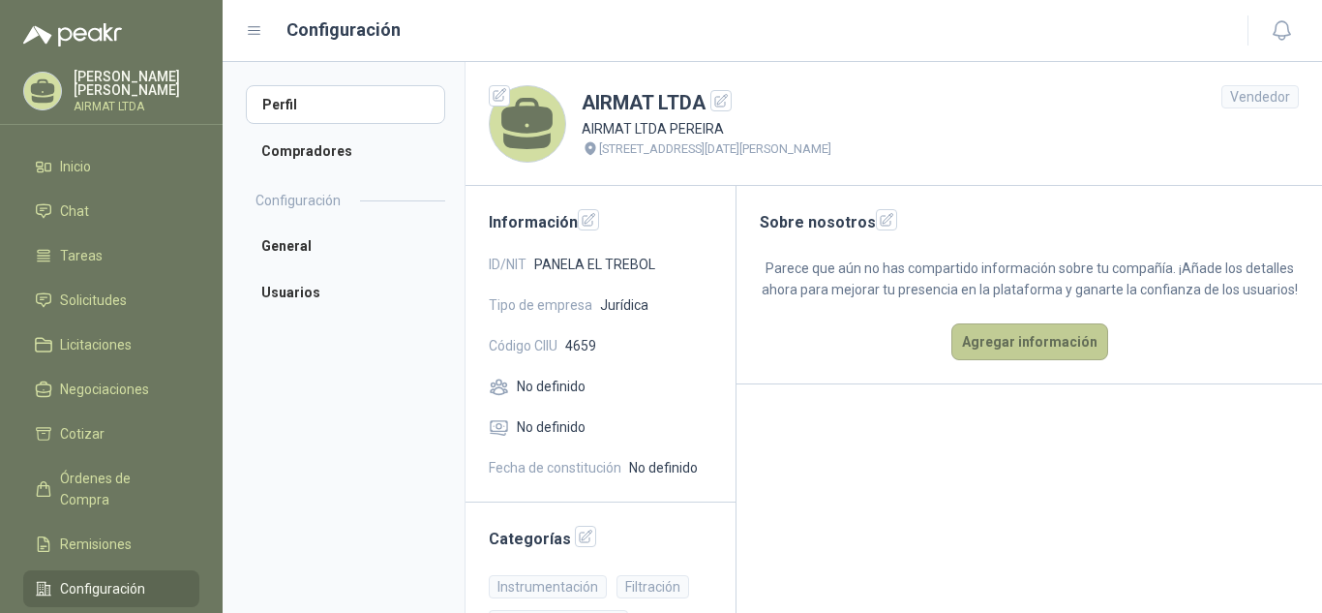
click at [1018, 359] on button "Agregar información" at bounding box center [1029, 341] width 157 height 37
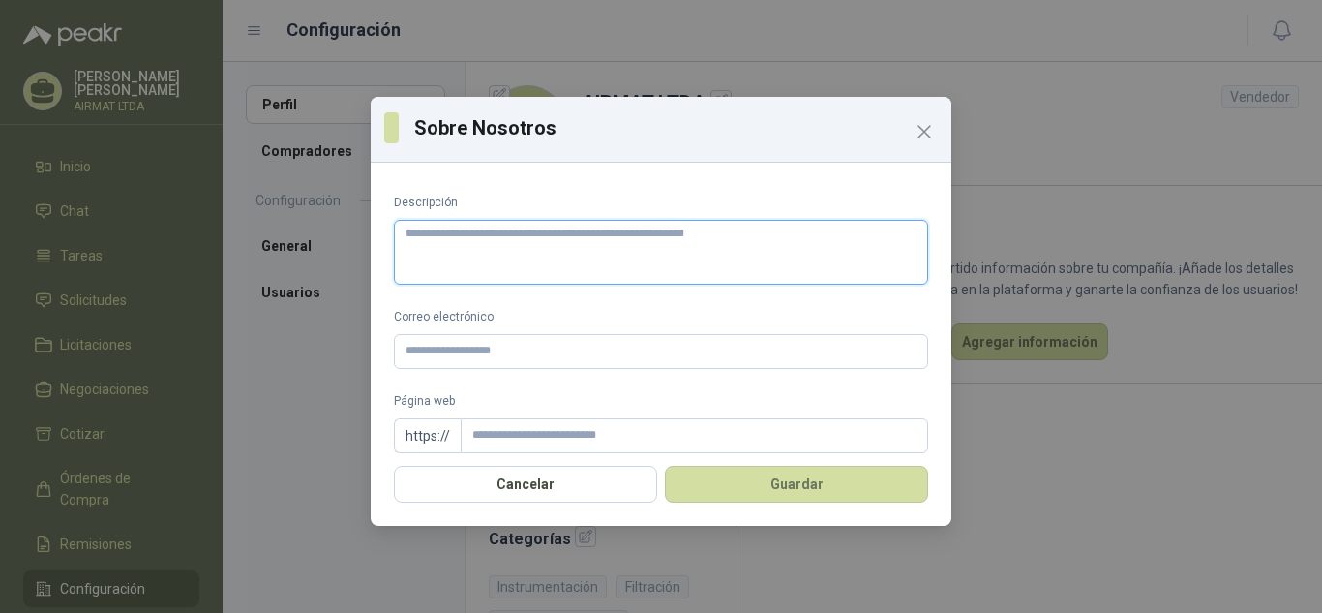
click at [485, 261] on textarea "Descripción" at bounding box center [661, 252] width 534 height 65
click at [925, 132] on icon "Close" at bounding box center [924, 132] width 12 height 12
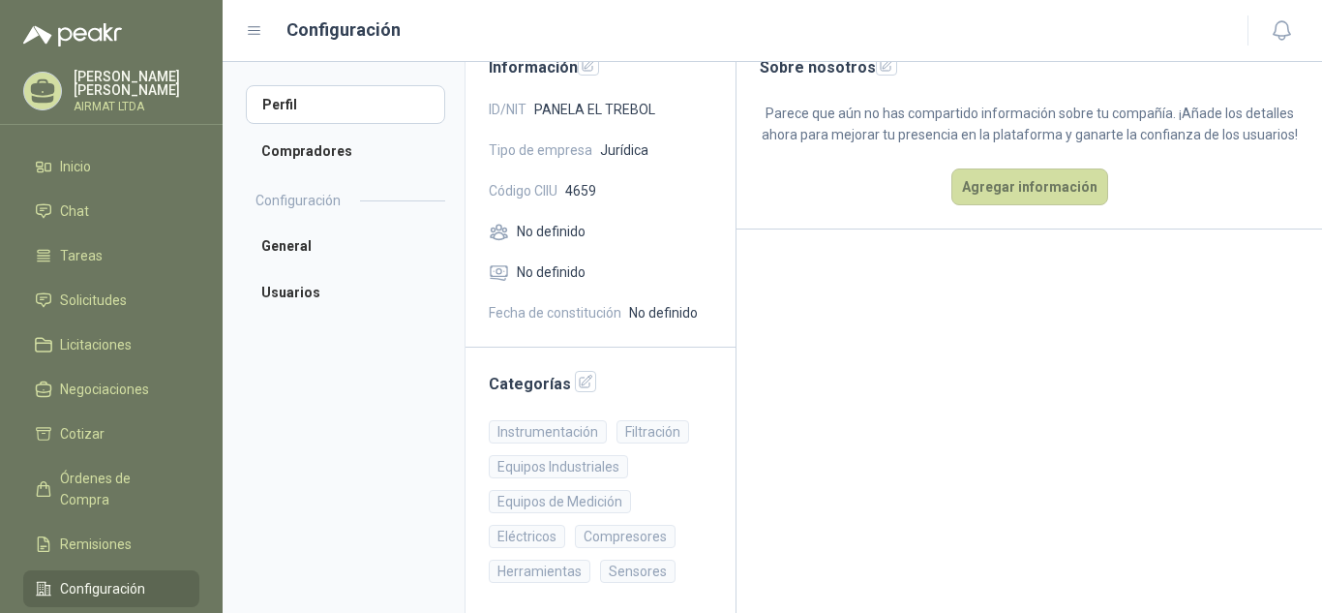
scroll to position [160, 0]
